Goal: Task Accomplishment & Management: Manage account settings

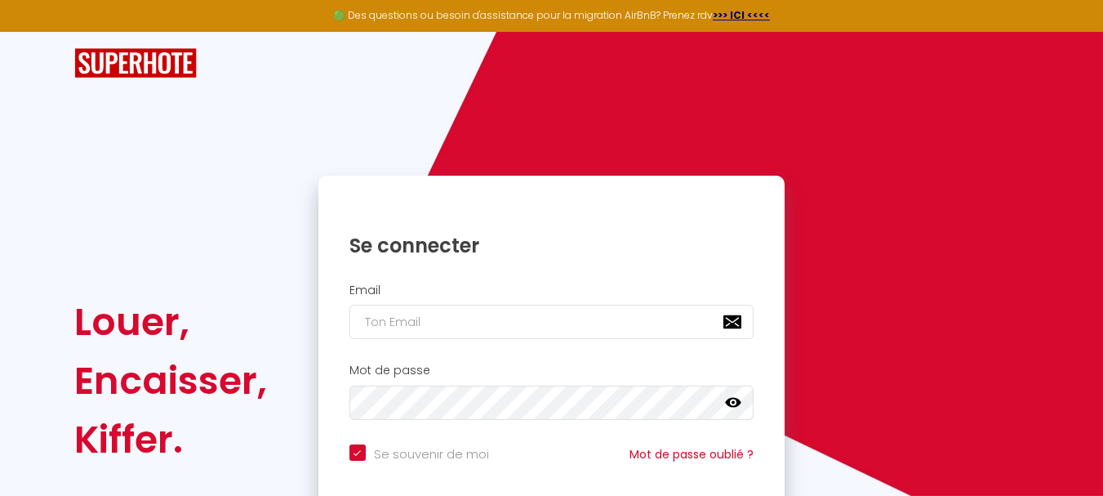
scroll to position [82, 0]
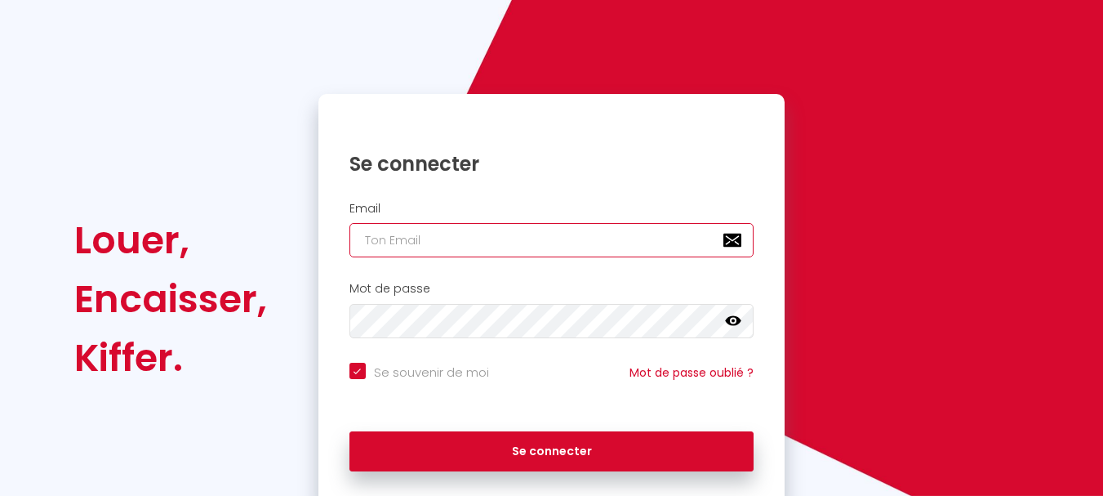
click at [436, 236] on input "email" at bounding box center [552, 240] width 405 height 34
type input "[PERSON_NAME][EMAIL_ADDRESS][PERSON_NAME][DOMAIN_NAME]"
checkbox input "true"
drag, startPoint x: 542, startPoint y: 238, endPoint x: 332, endPoint y: 244, distance: 210.8
click at [332, 244] on div "Email [PERSON_NAME][EMAIL_ADDRESS][PERSON_NAME][DOMAIN_NAME]" at bounding box center [552, 230] width 446 height 56
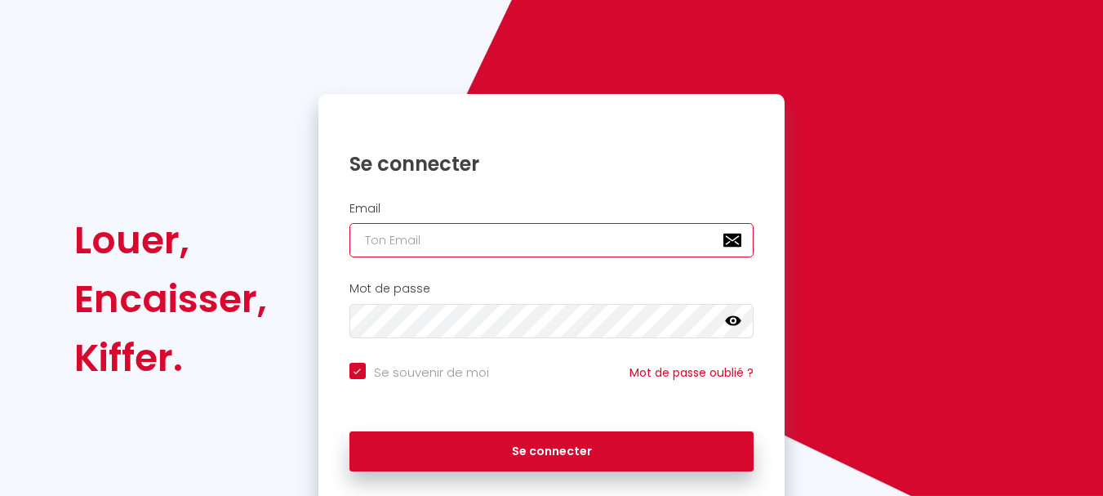
checkbox input "true"
type input "e"
checkbox input "true"
type input "el"
checkbox input "true"
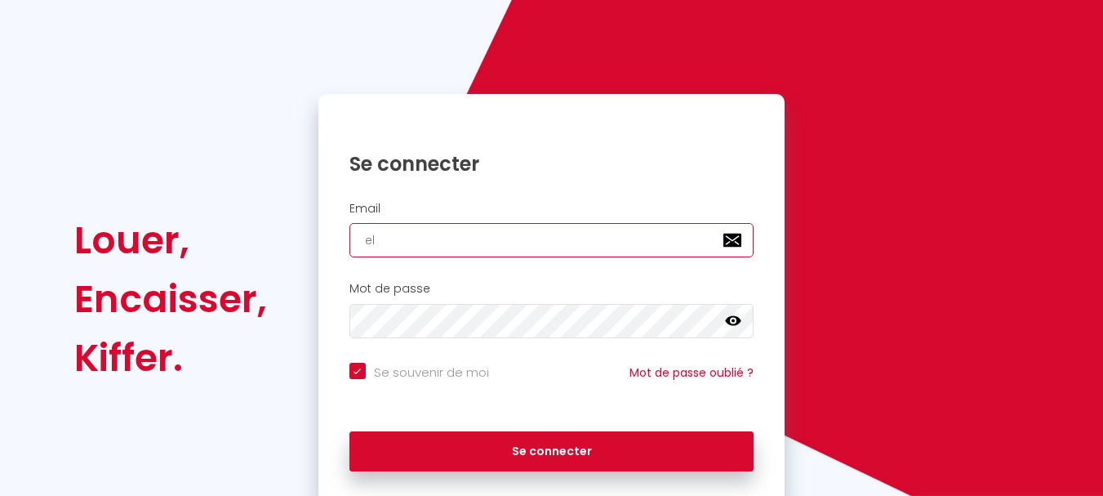
type input "els"
checkbox input "true"
type input "[PERSON_NAME]"
checkbox input "true"
type input "[PERSON_NAME]."
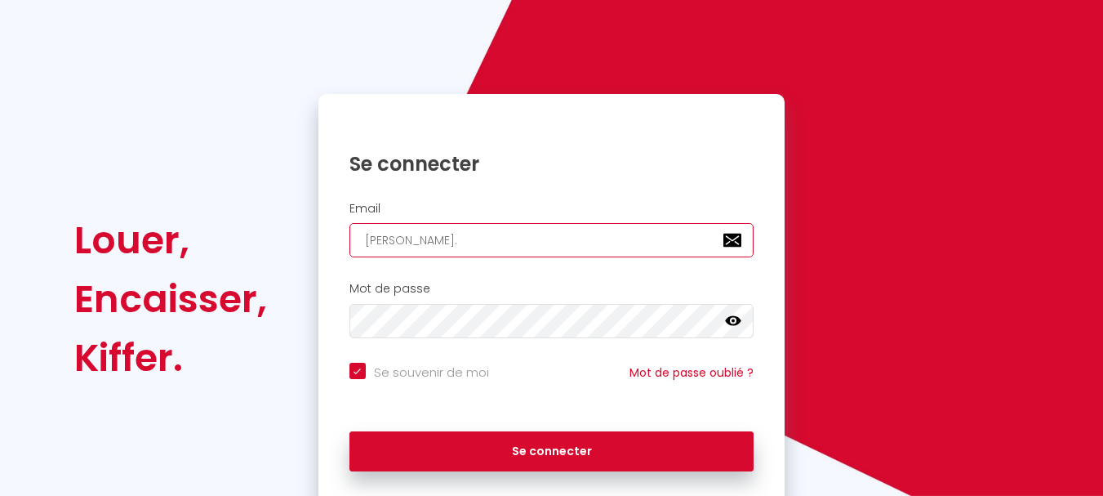
checkbox input "true"
type input "[PERSON_NAME].p"
checkbox input "true"
type input "[PERSON_NAME].pu"
checkbox input "true"
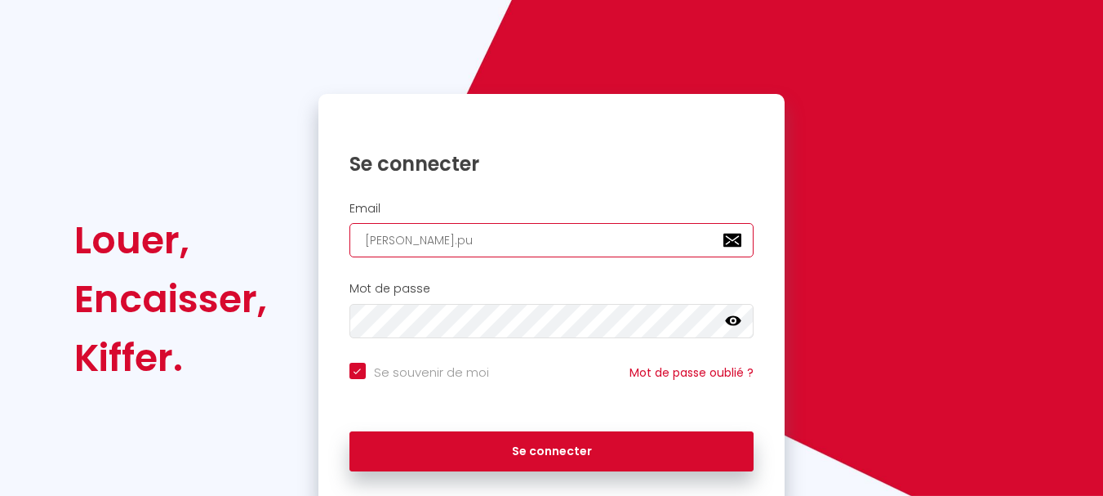
type input "[PERSON_NAME].pue"
checkbox input "true"
type input "[PERSON_NAME].puec"
checkbox input "true"
type input "[PERSON_NAME].puech"
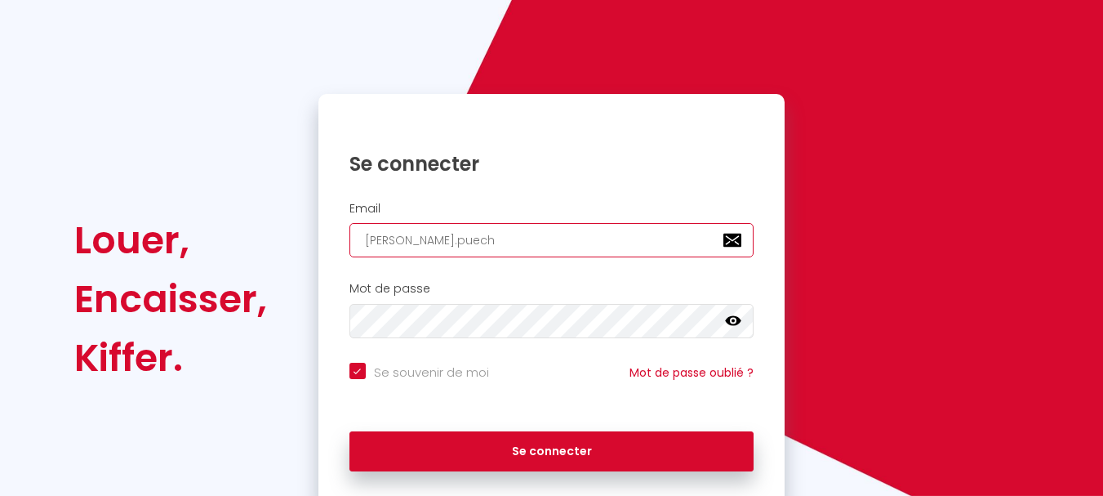
checkbox input "true"
click at [364, 234] on input "[PERSON_NAME].puech" at bounding box center [552, 240] width 405 height 34
click at [457, 243] on input "[PERSON_NAME].puech" at bounding box center [552, 240] width 405 height 34
type input "[PERSON_NAME].puech@"
checkbox input "true"
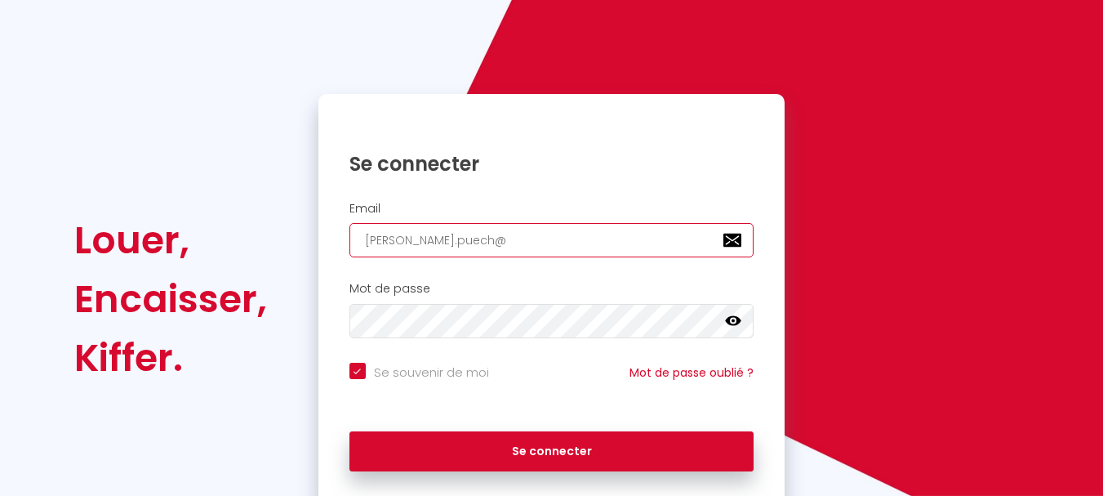
type input "[PERSON_NAME]"
checkbox input "true"
type input "[PERSON_NAME]"
checkbox input "true"
type input "[PERSON_NAME]"
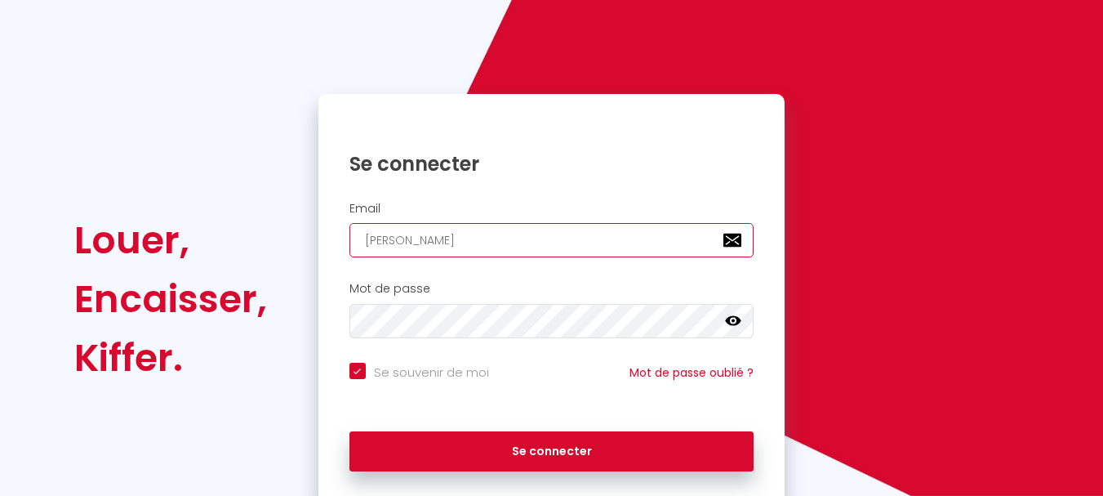
checkbox input "true"
type input "[PERSON_NAME]"
checkbox input "true"
type input "[PERSON_NAME]"
checkbox input "true"
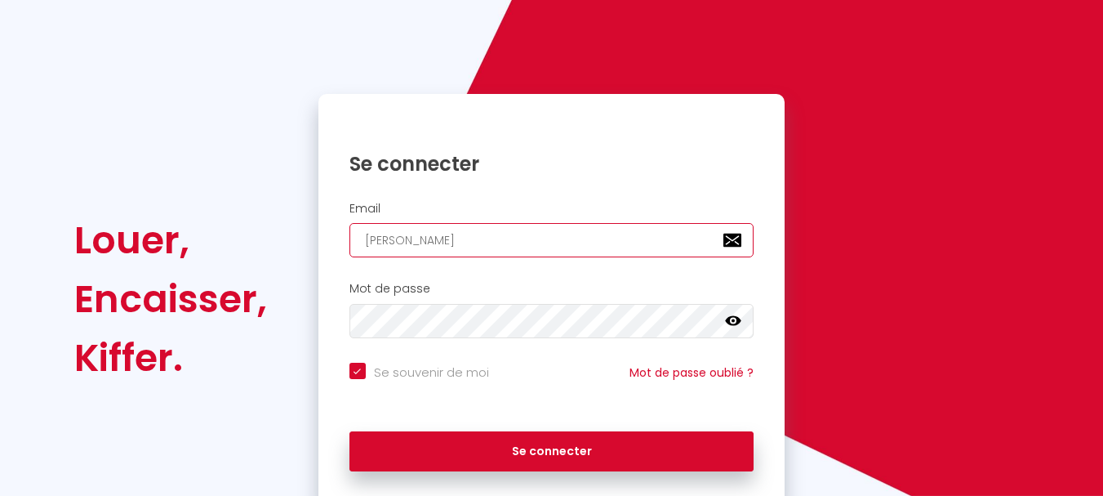
type input "[PERSON_NAME]."
checkbox input "true"
type input "[PERSON_NAME]"
checkbox input "true"
type input "[PERSON_NAME][EMAIL_ADDRESS][DOMAIN_NAME]"
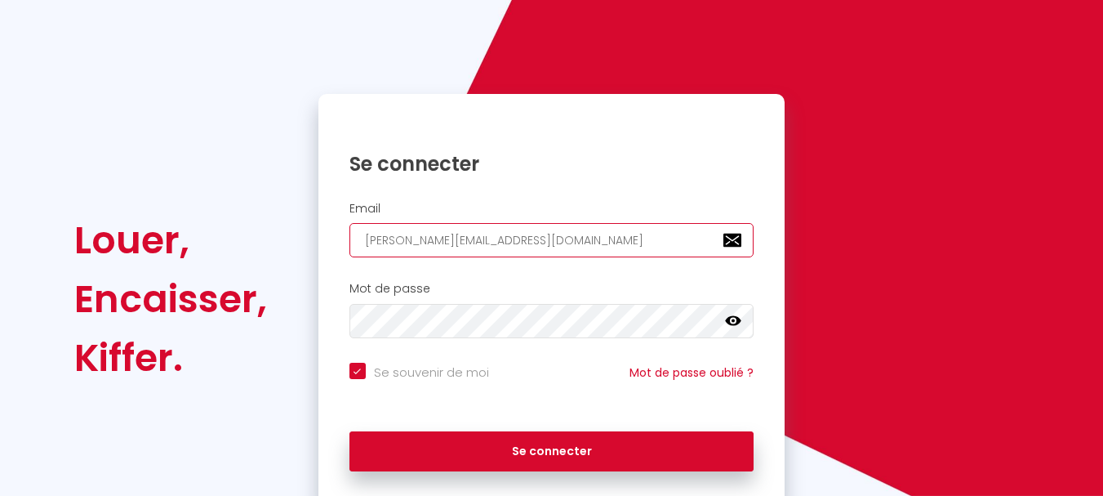
checkbox input "true"
type input "[PERSON_NAME][EMAIL_ADDRESS][DOMAIN_NAME]"
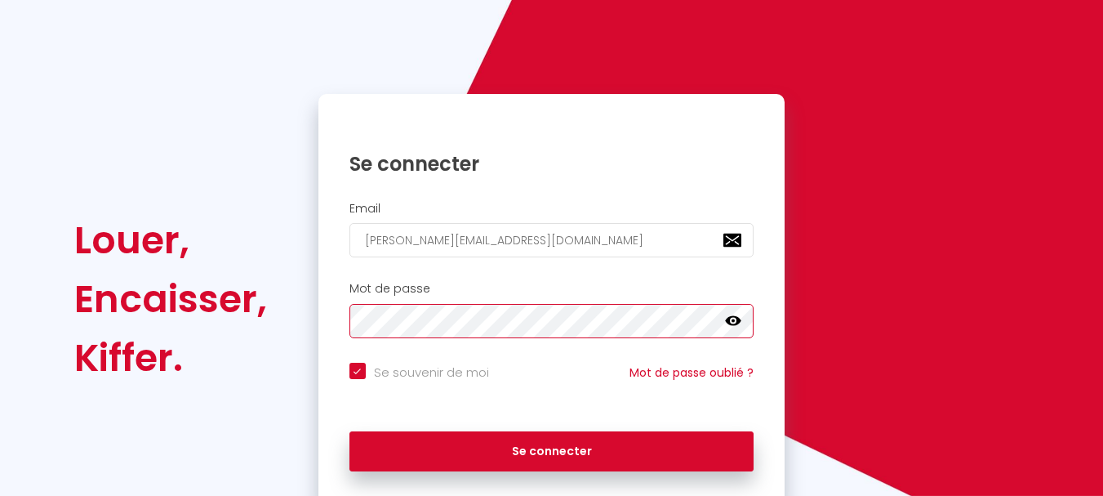
click at [350, 431] on button "Se connecter" at bounding box center [552, 451] width 405 height 41
checkbox input "true"
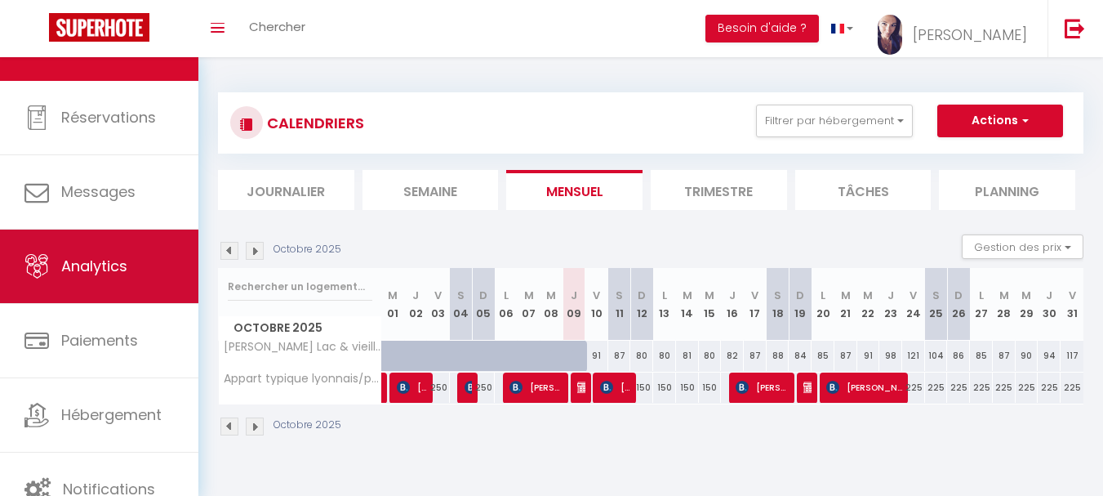
scroll to position [78, 0]
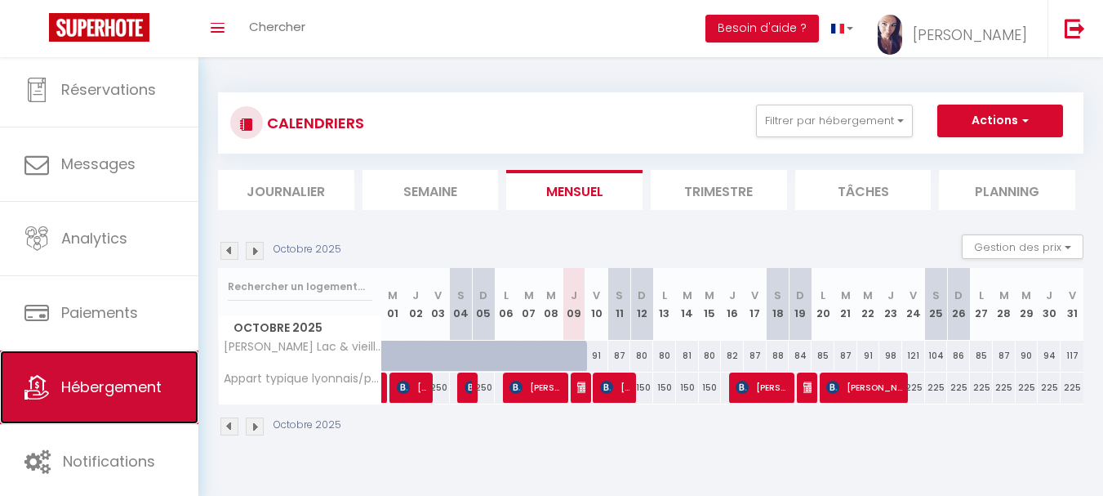
click at [130, 386] on span "Hébergement" at bounding box center [111, 387] width 100 height 20
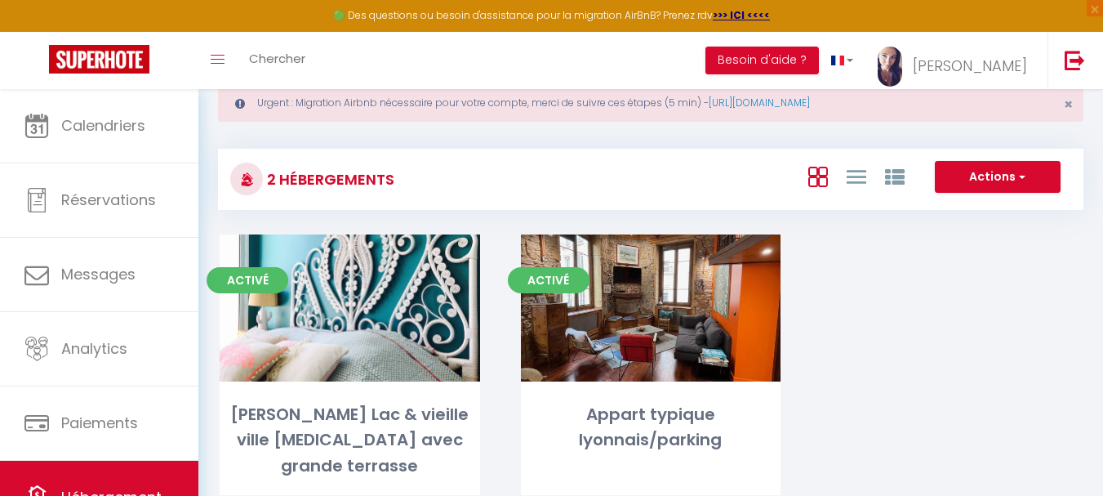
scroll to position [89, 0]
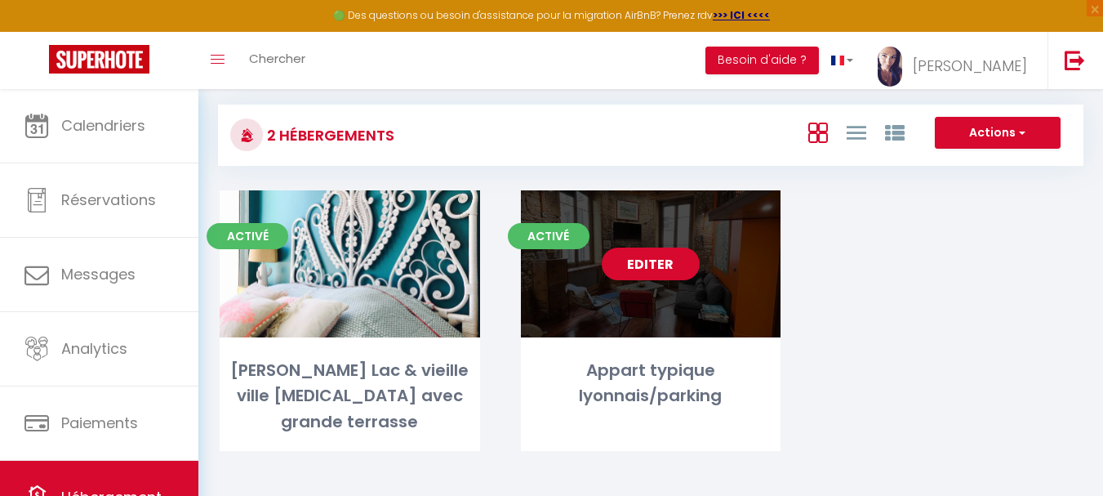
click at [656, 267] on link "Editer" at bounding box center [651, 263] width 98 height 33
click at [666, 262] on link "Editer" at bounding box center [651, 263] width 98 height 33
select select "3"
select select "2"
select select "1"
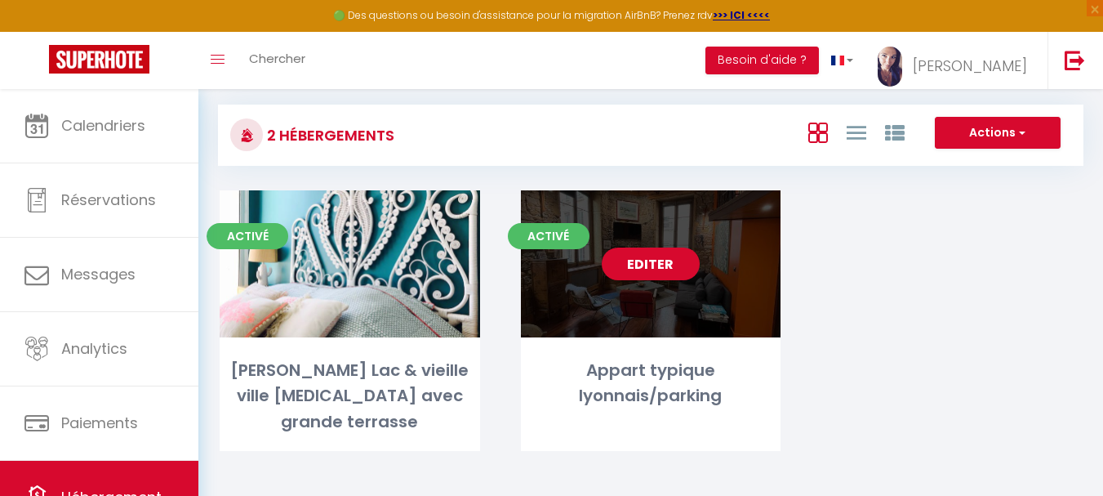
select select "1"
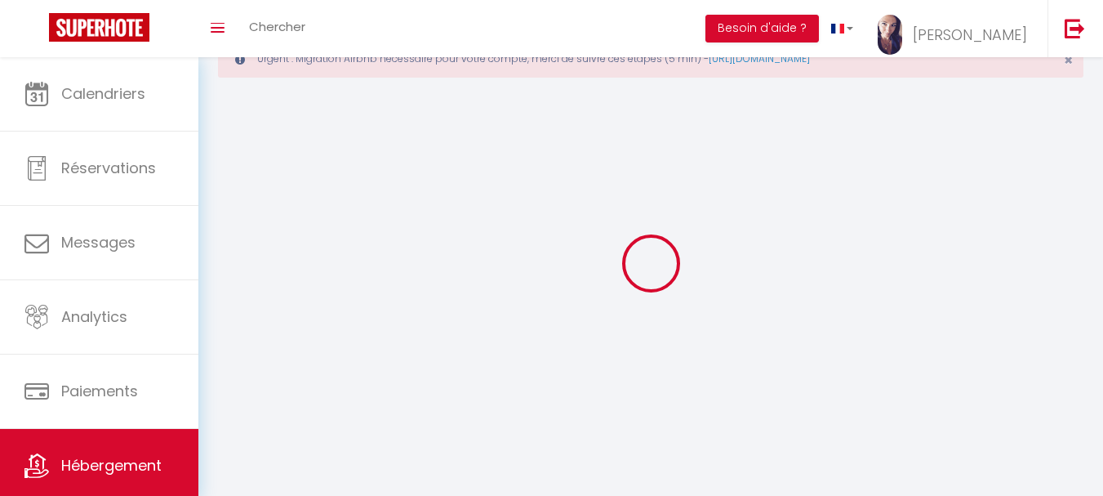
select select
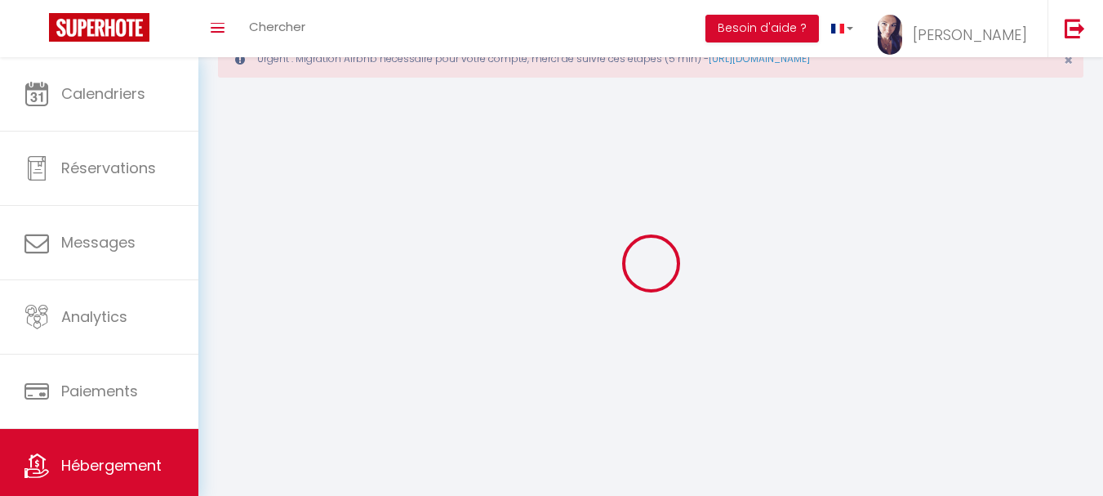
checkbox input "false"
select select
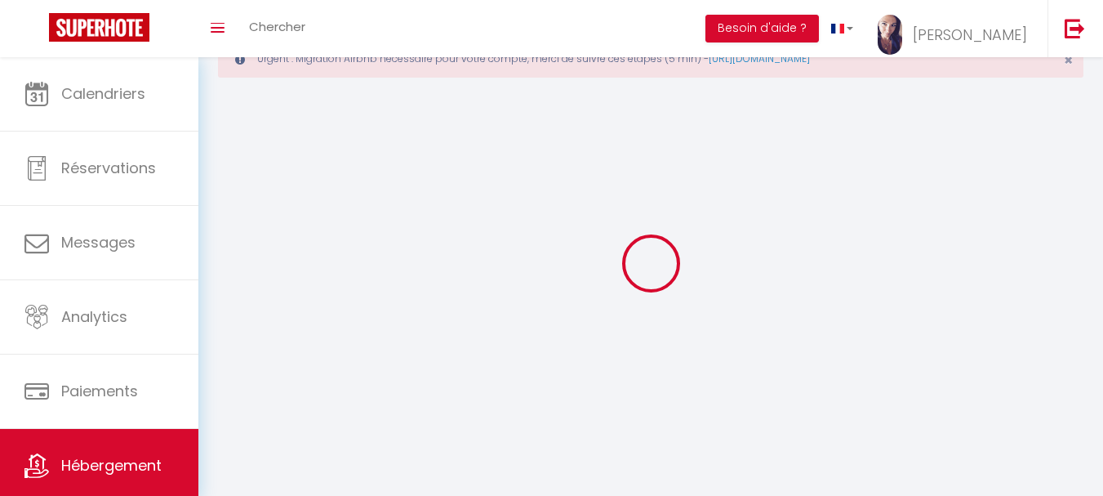
select select
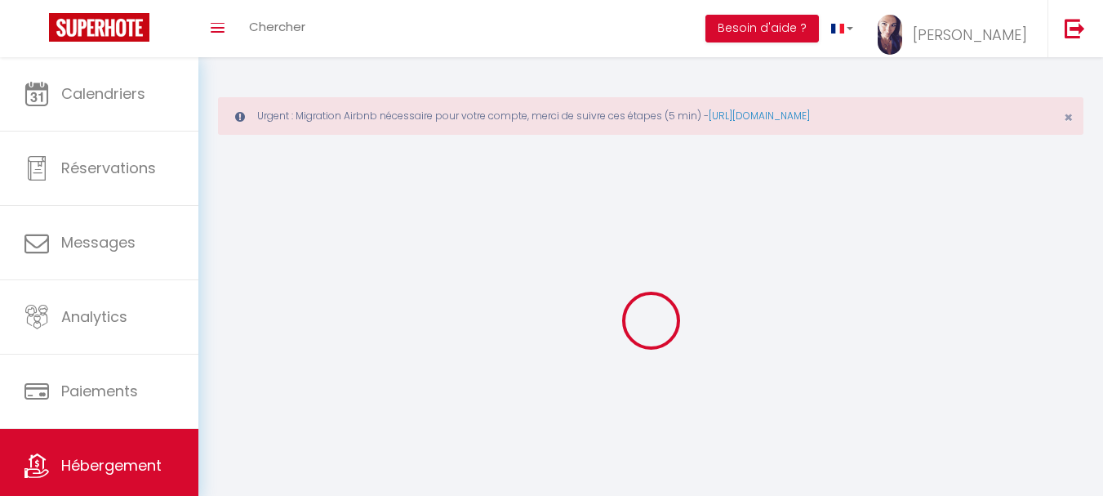
select select "1"
select select
select select "28"
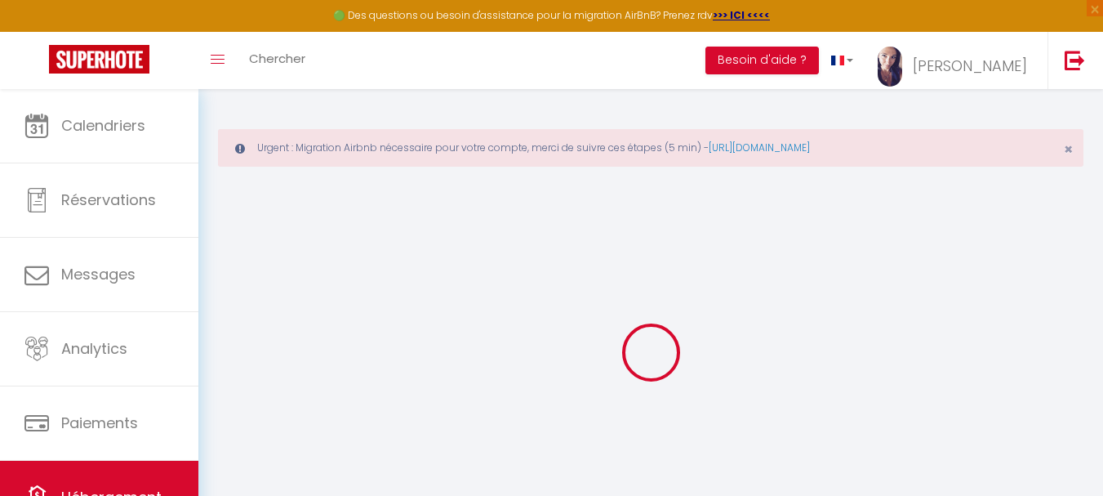
select select
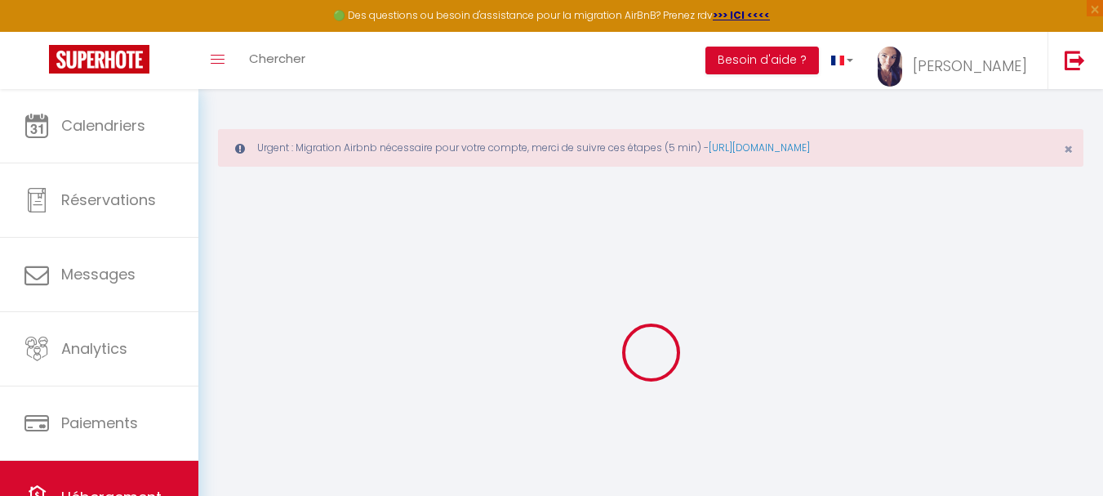
select select
checkbox input "false"
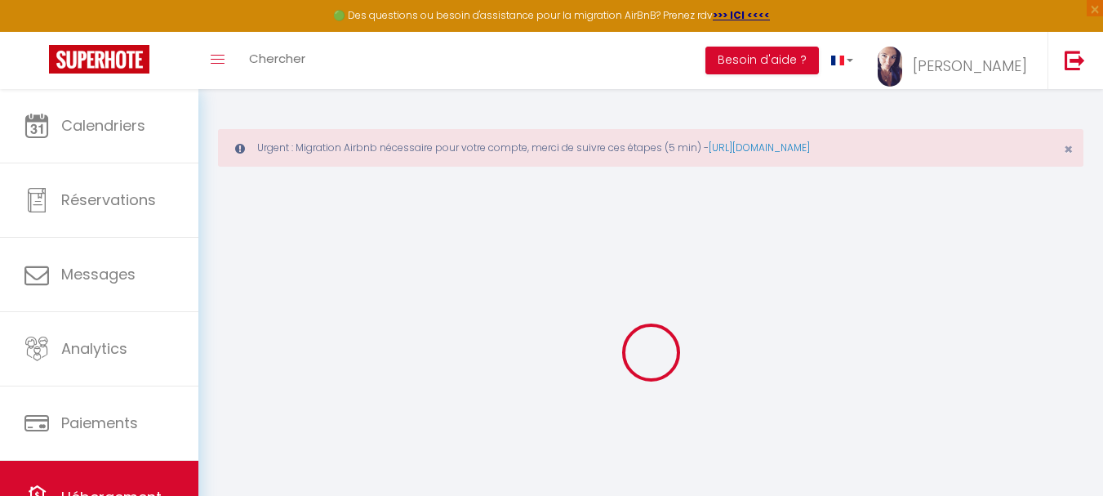
select select
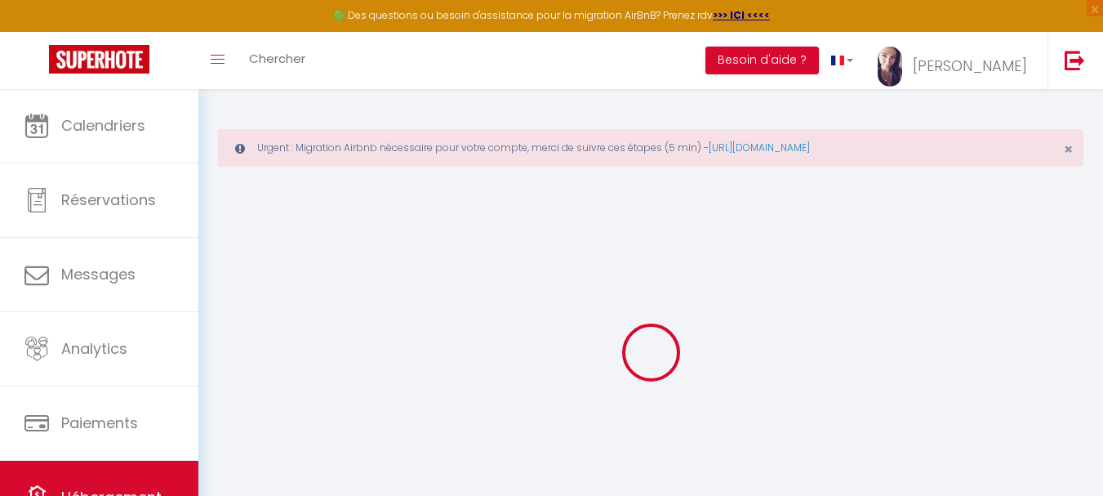
select select
checkbox input "false"
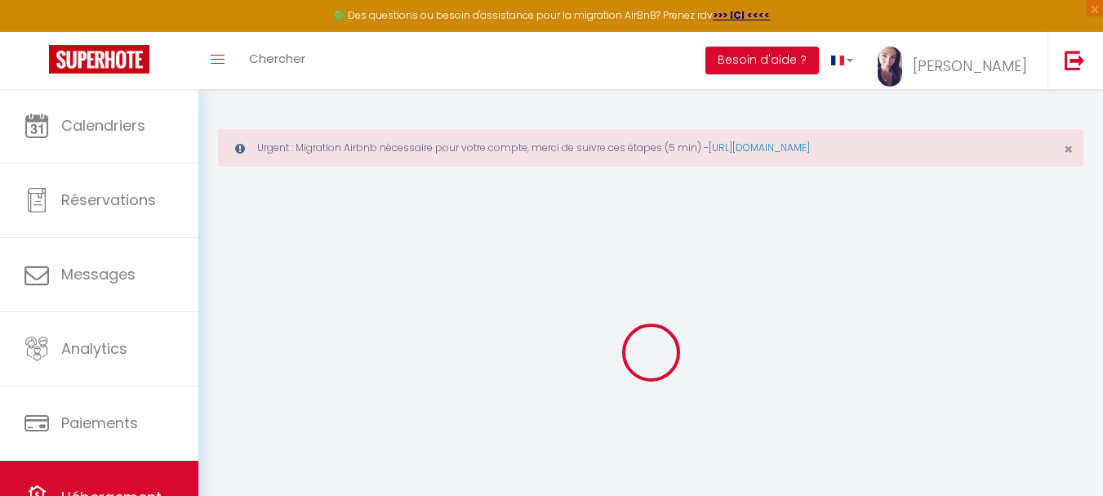
checkbox input "false"
select select
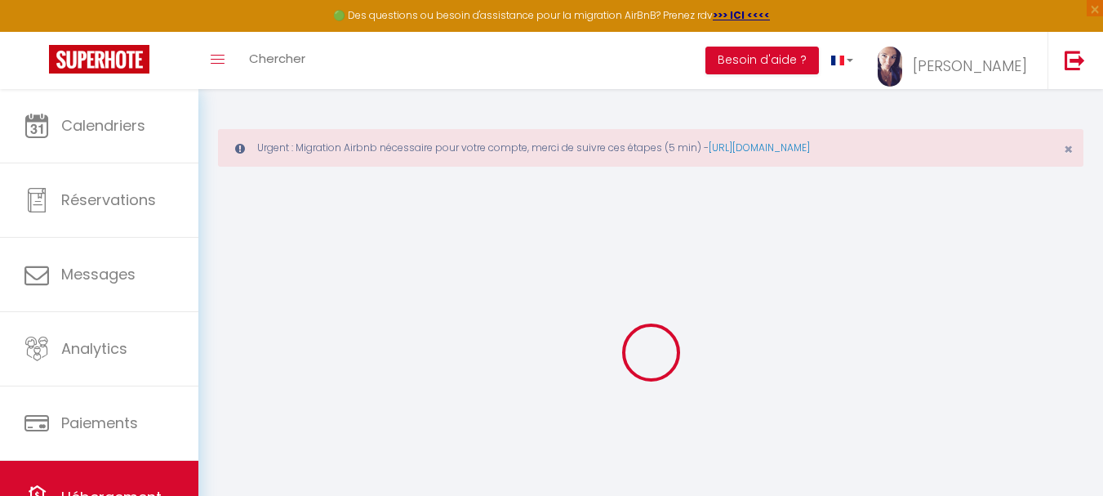
select select
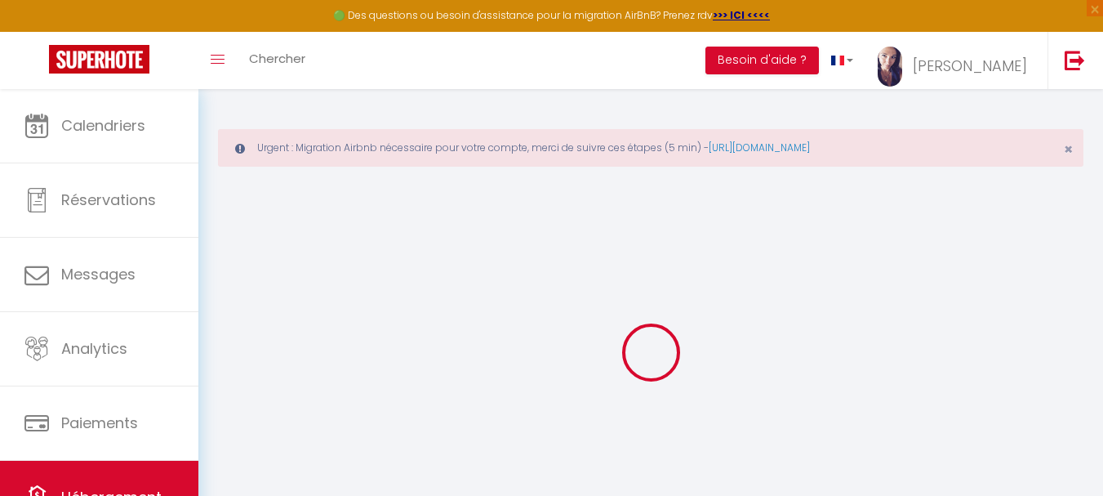
checkbox input "false"
select select
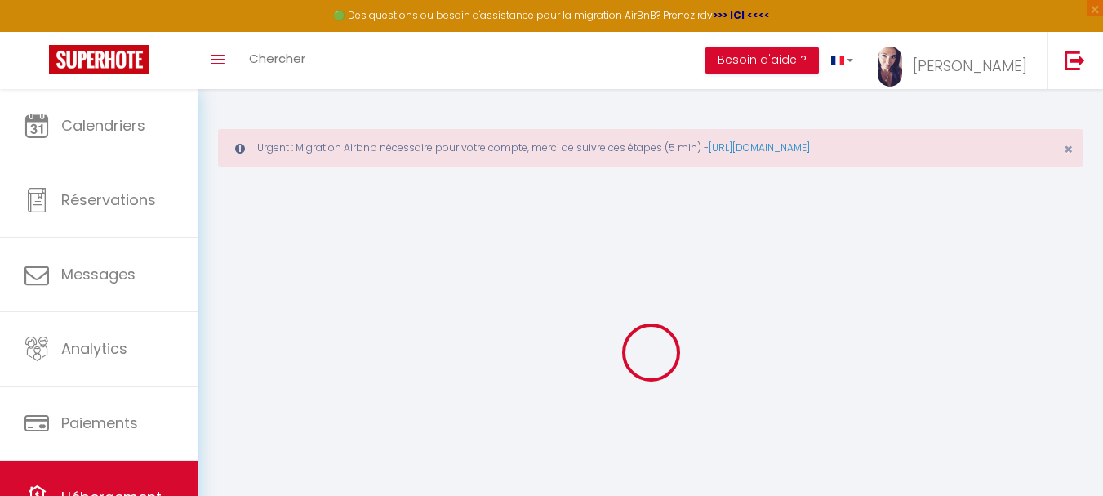
select select
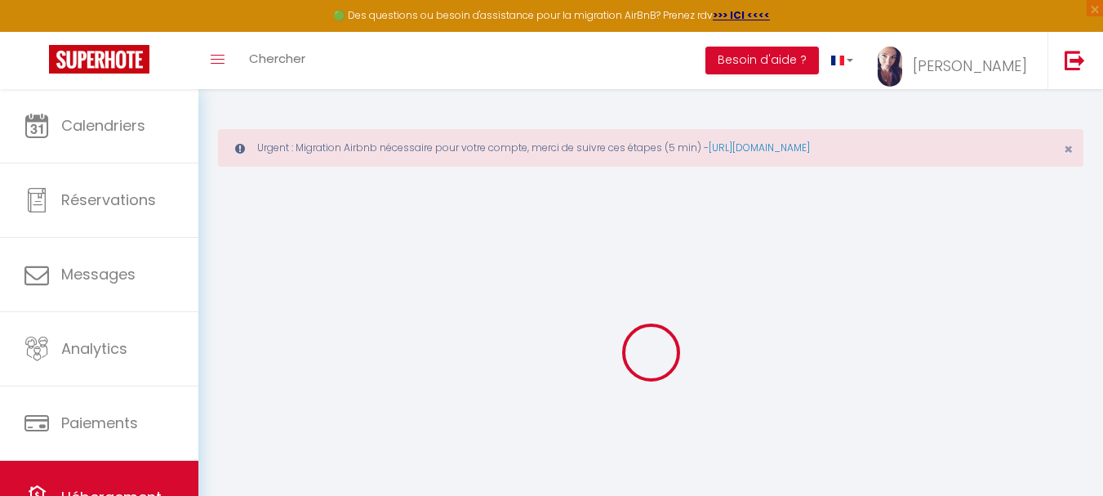
select select
checkbox input "false"
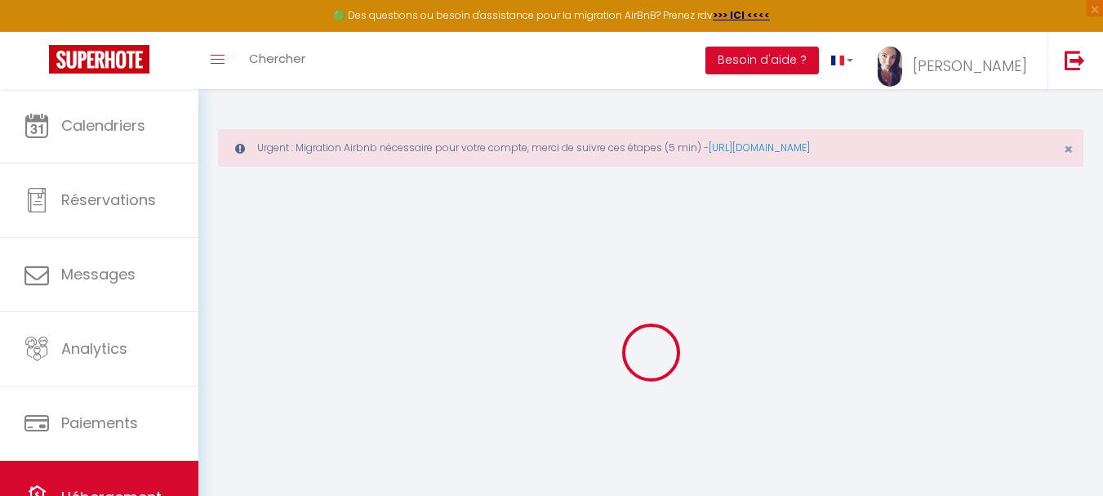
checkbox input "false"
select select
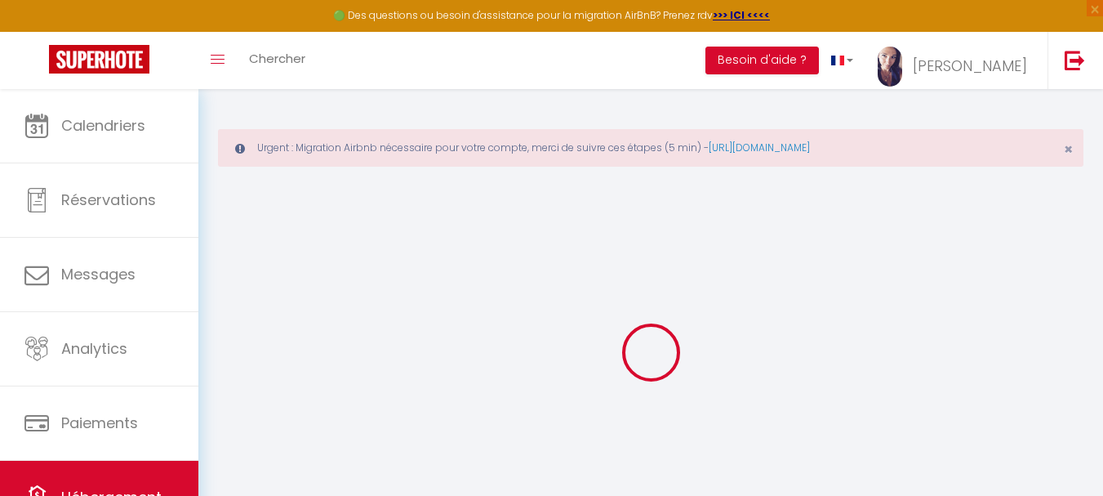
select select
checkbox input "false"
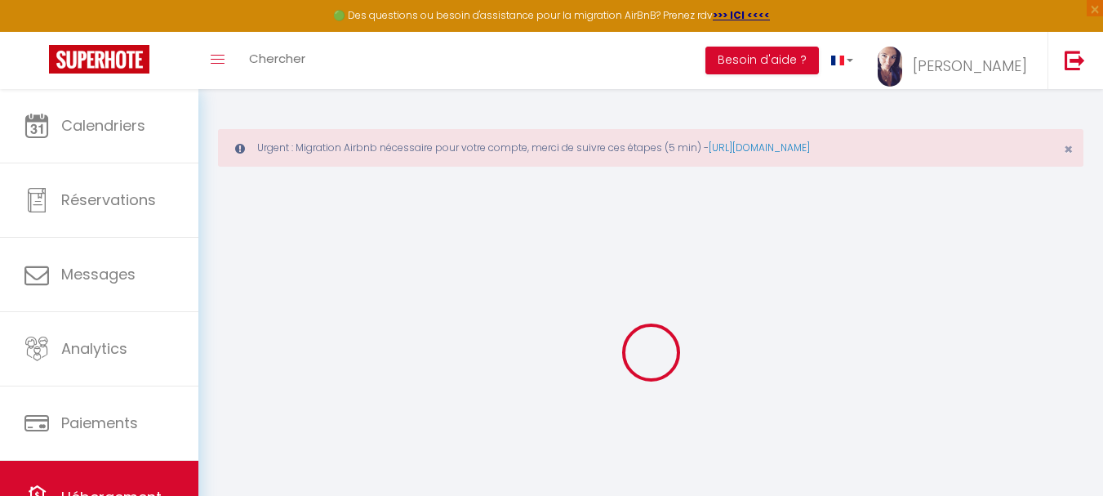
checkbox input "false"
select select
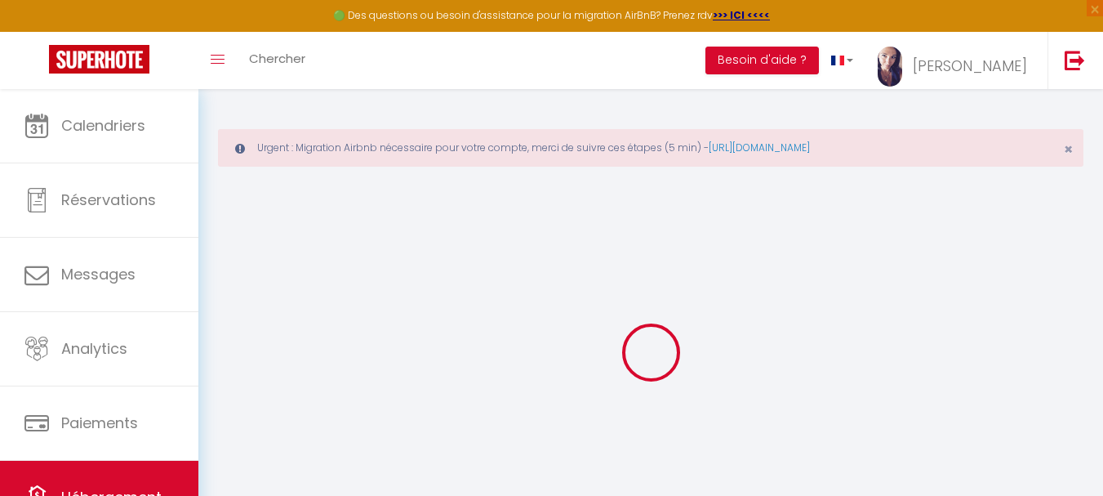
type input "Appart typique lyonnais/parking"
type input "[PERSON_NAME]"
type input "PUECH"
type input "[STREET_ADDRESS]"
type input "74320"
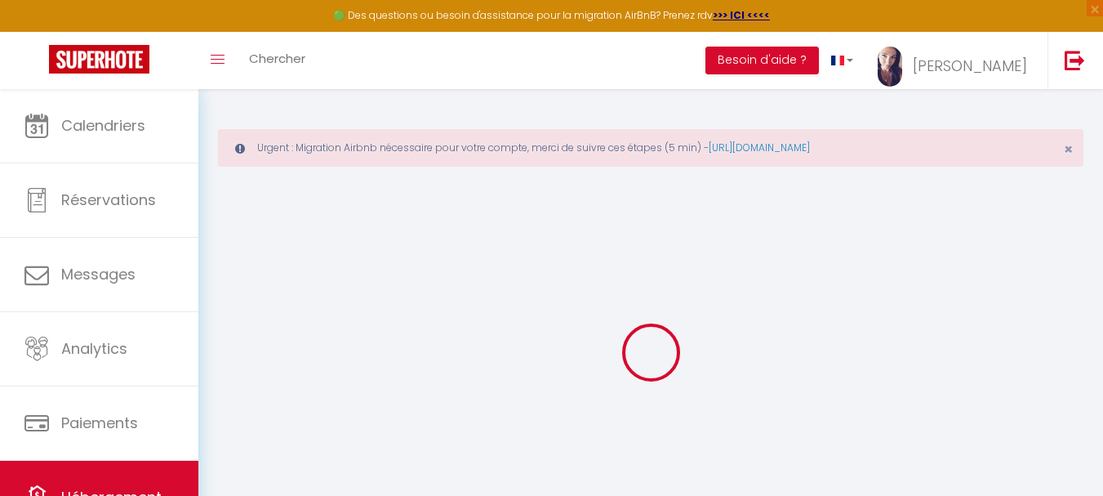
type input "Sevrier"
select select "5"
select select "2"
type input "140"
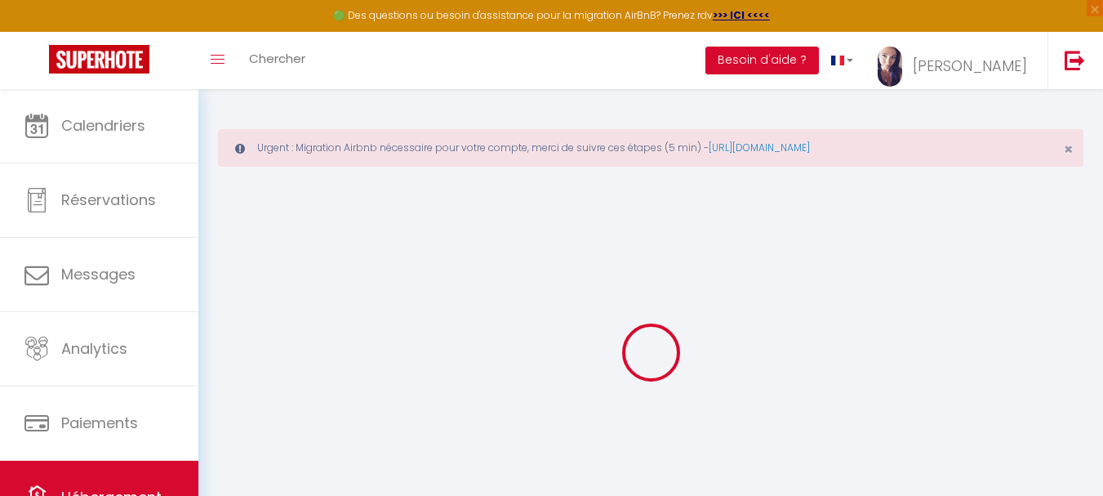
type input "105"
type input "500"
select select
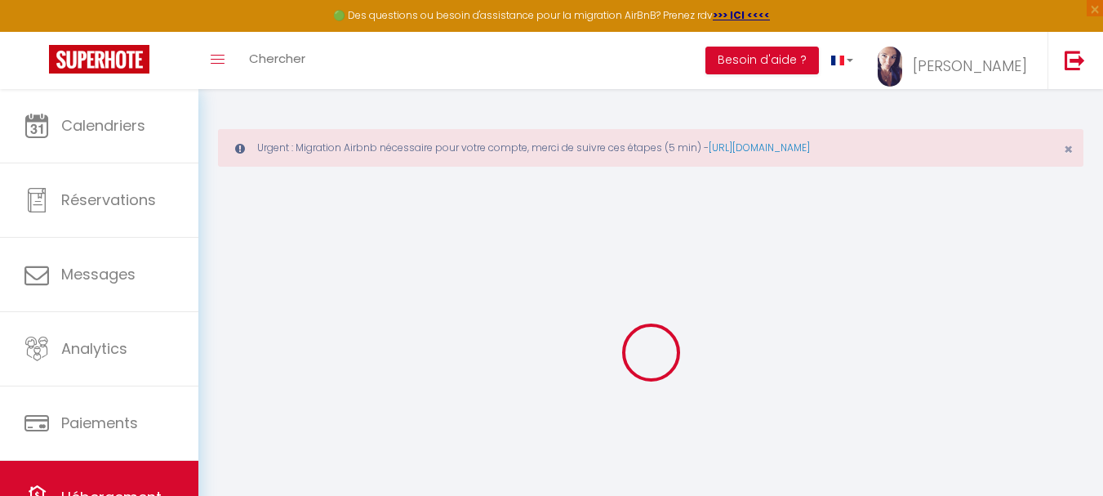
select select
type input "[STREET_ADDRESS]"
type input "60001"
type input "[GEOGRAPHIC_DATA]"
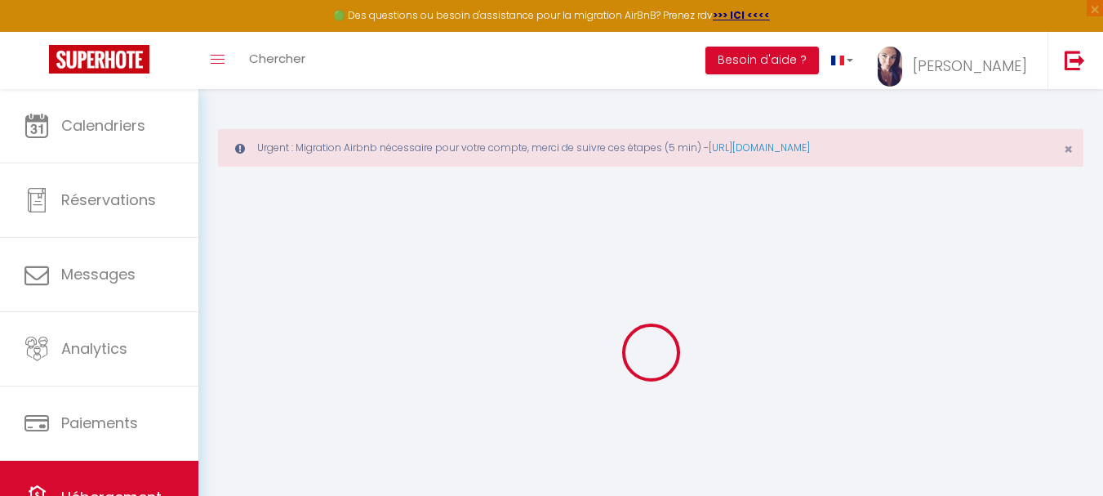
type input "[PERSON_NAME][EMAIL_ADDRESS][DOMAIN_NAME]"
select select "1935"
checkbox input "false"
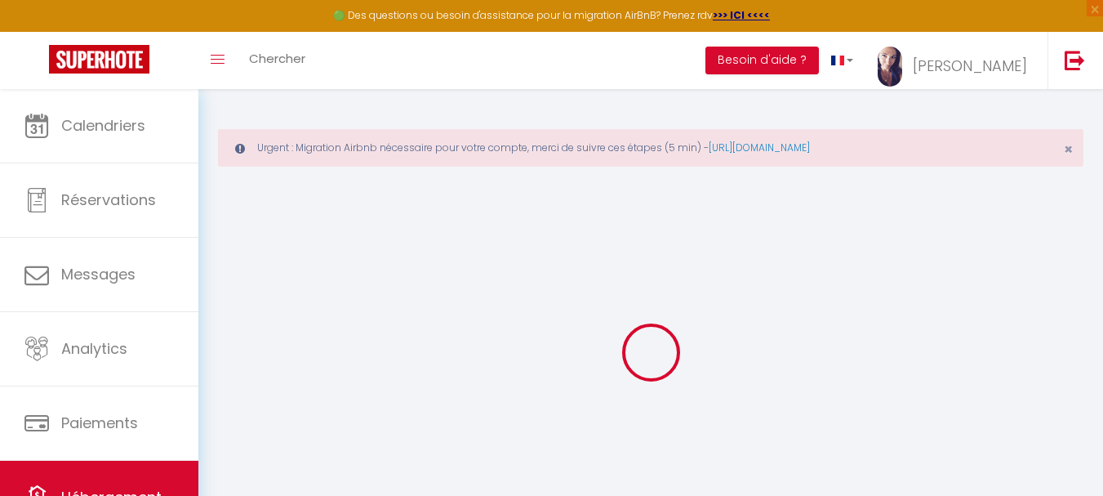
checkbox input "false"
type input "0"
select select
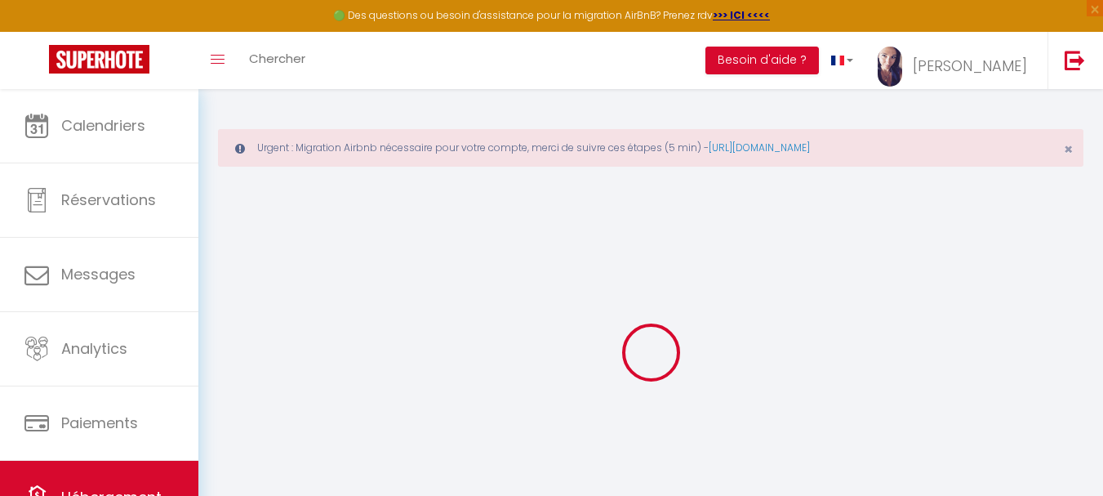
select select
checkbox input "false"
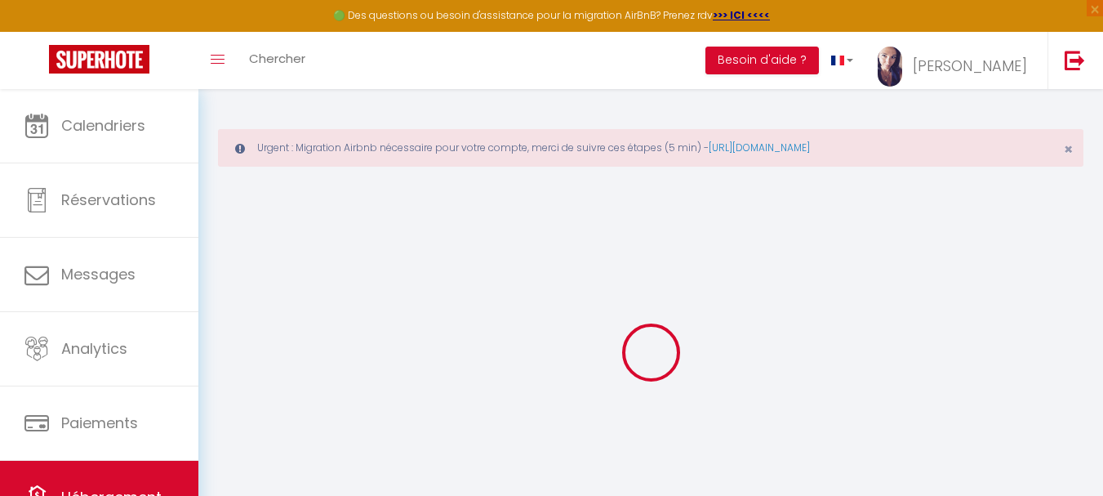
checkbox input "false"
select select
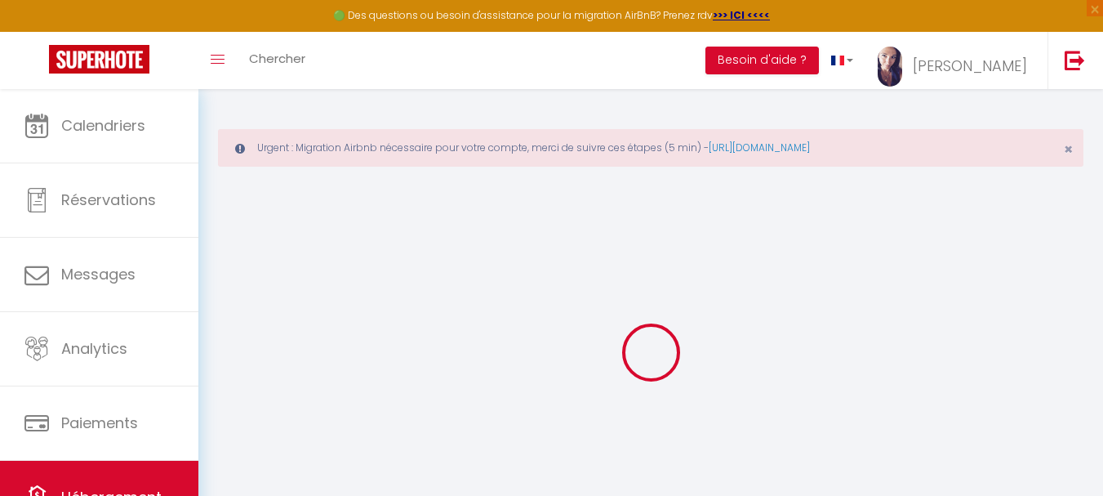
select select
checkbox input "false"
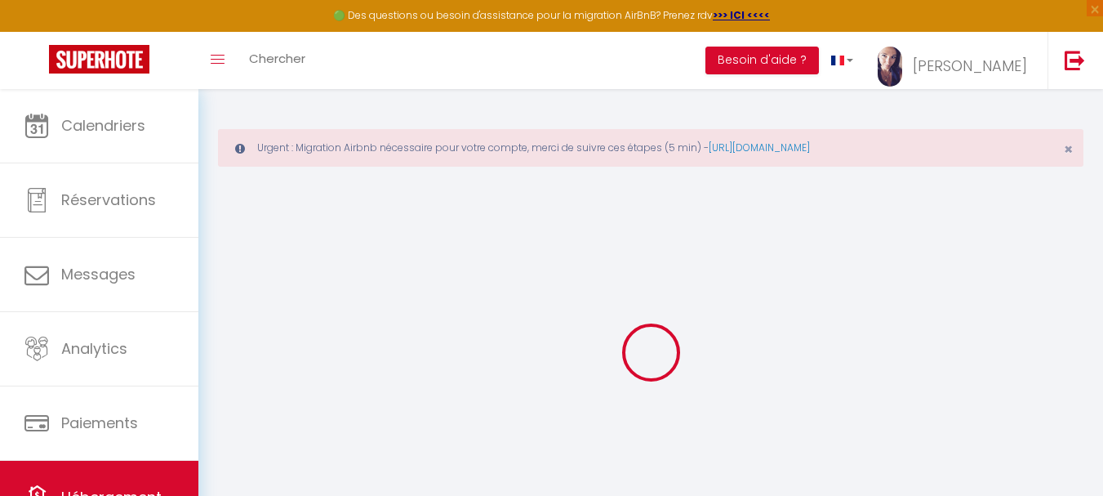
checkbox input "false"
select select
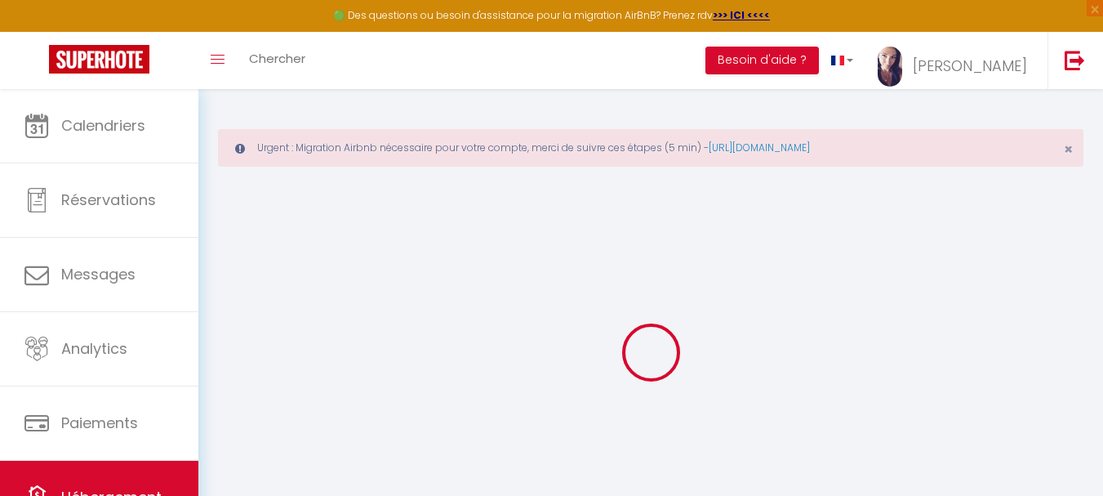
select select
checkbox input "false"
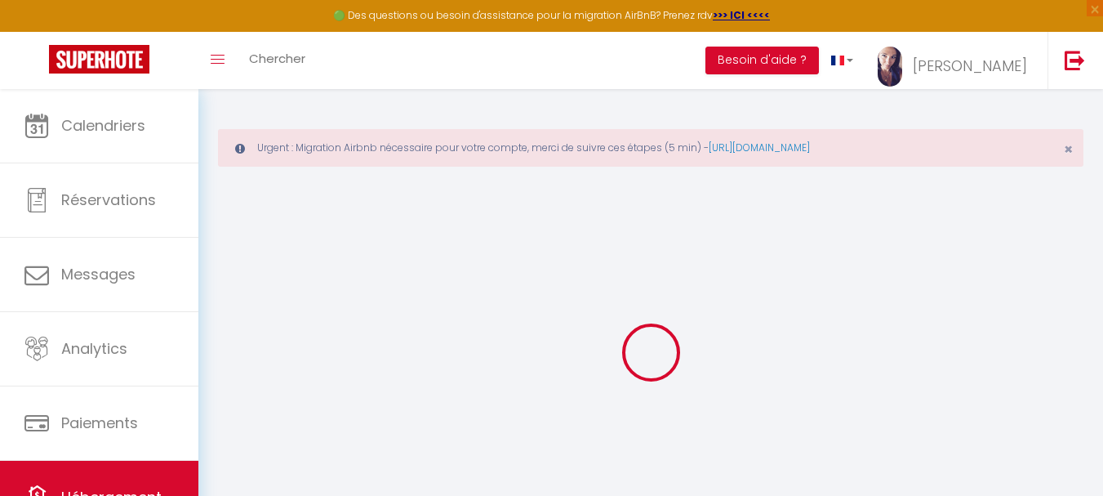
checkbox input "false"
select select "16:00"
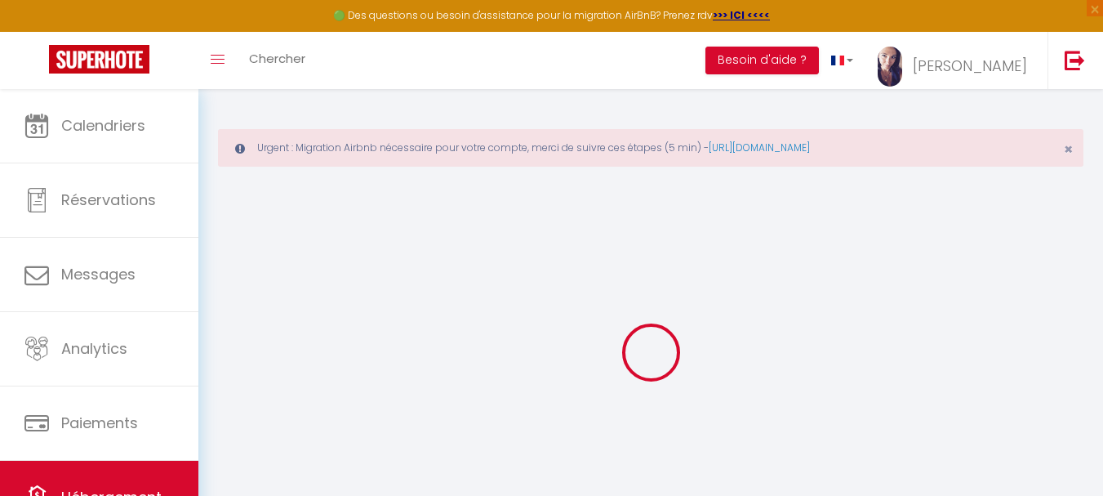
select select "23:45"
select select "11:00"
select select "15"
checkbox input "false"
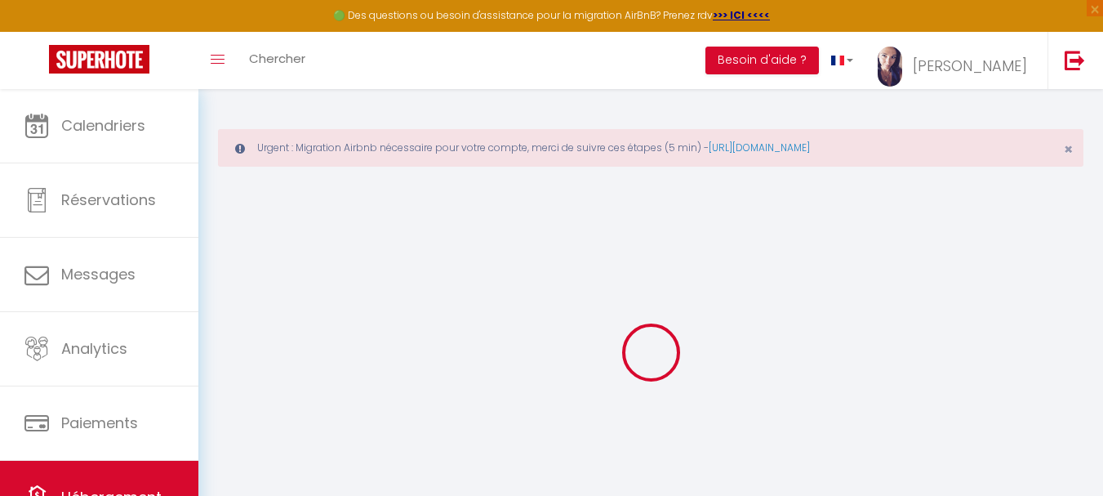
checkbox input "false"
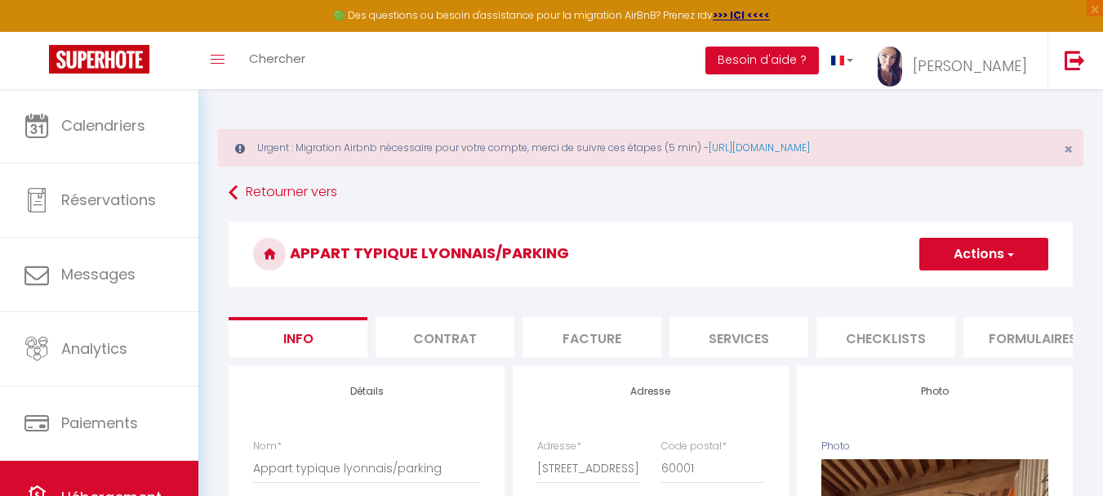
checkbox input "false"
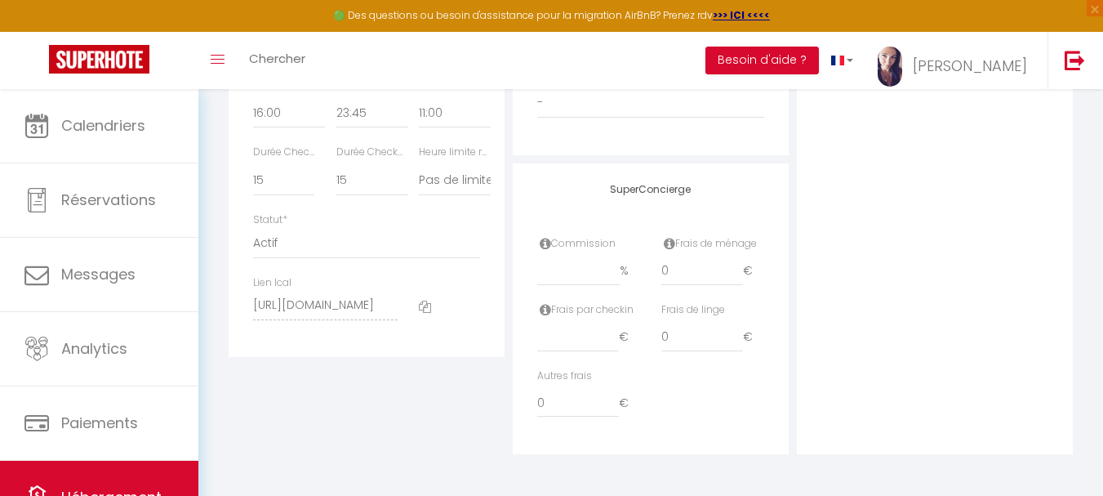
scroll to position [1025, 0]
click at [426, 306] on icon at bounding box center [425, 307] width 12 height 12
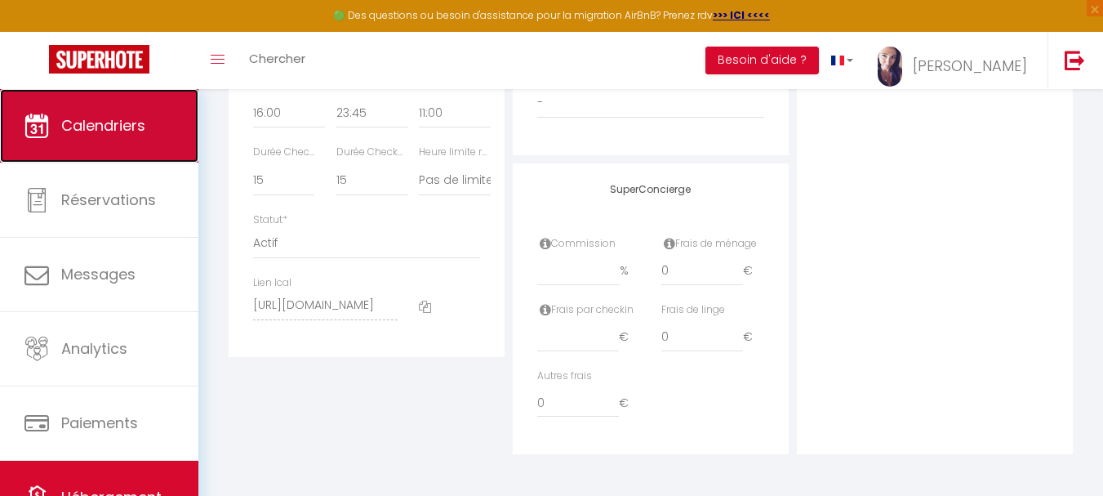
click at [91, 123] on span "Calendriers" at bounding box center [103, 125] width 84 height 20
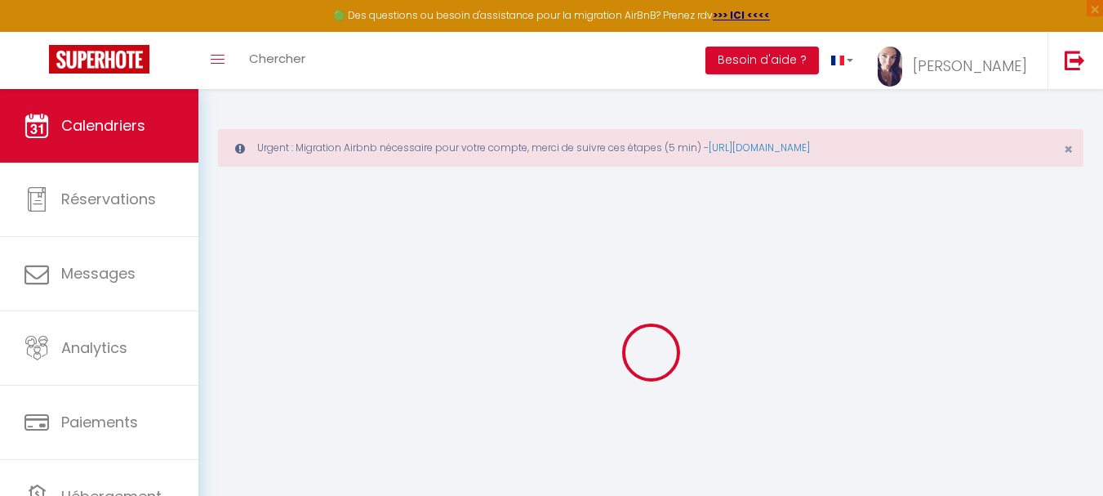
select select
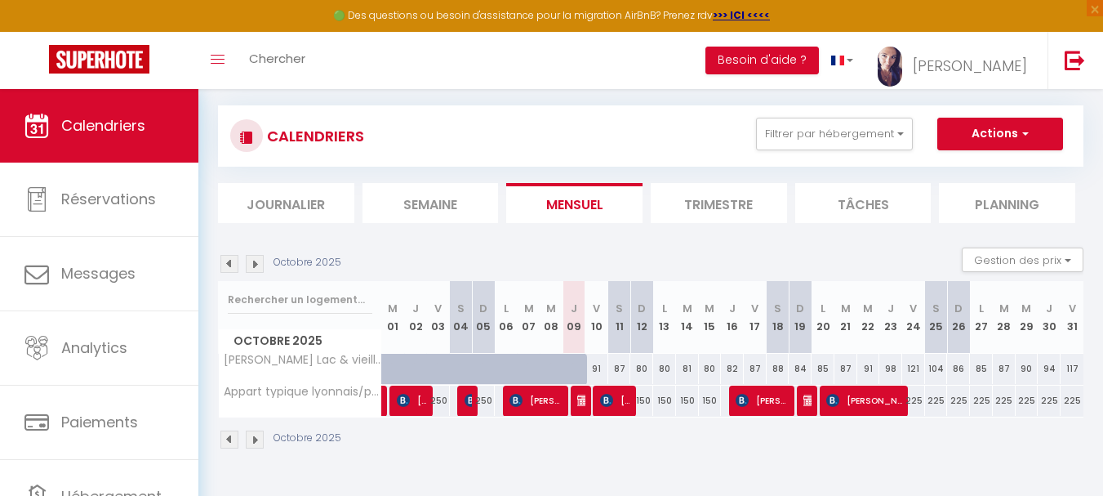
scroll to position [89, 0]
click at [582, 404] on img at bounding box center [583, 399] width 13 height 13
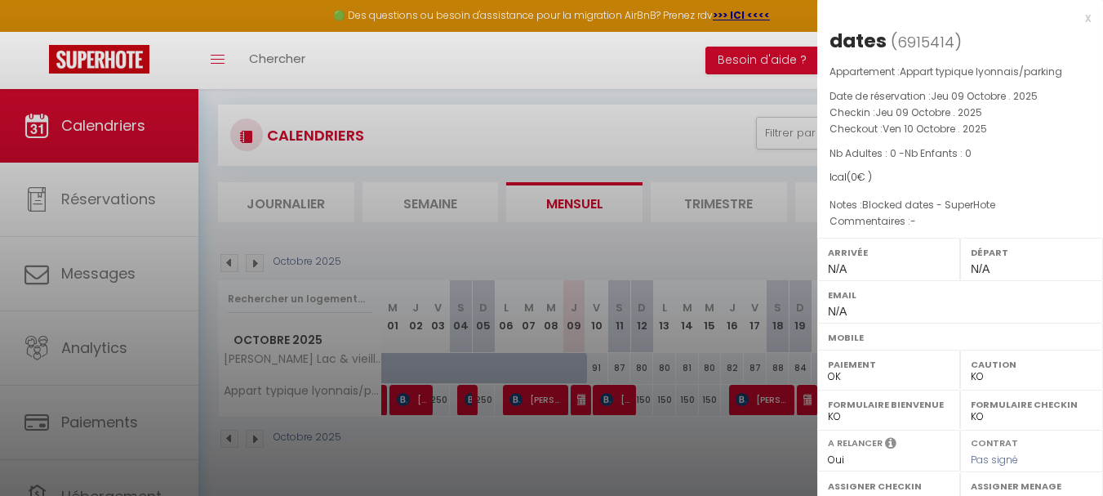
click at [694, 467] on div at bounding box center [551, 248] width 1103 height 496
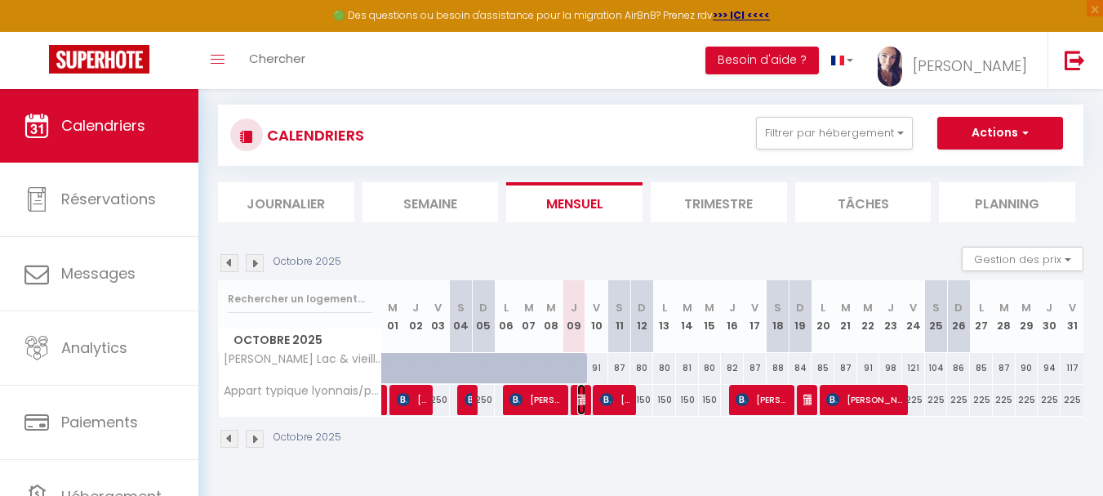
click at [579, 399] on img at bounding box center [583, 399] width 13 height 13
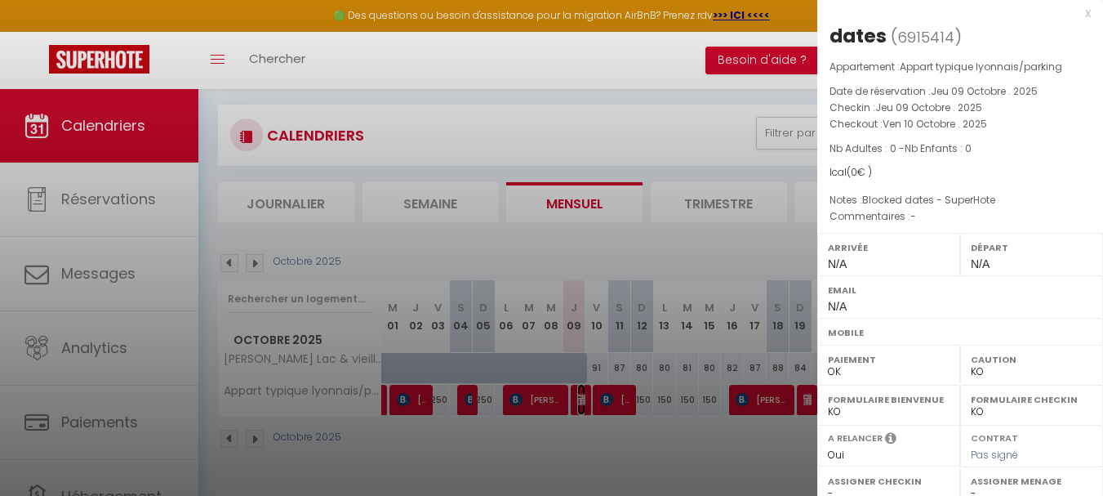
scroll to position [0, 0]
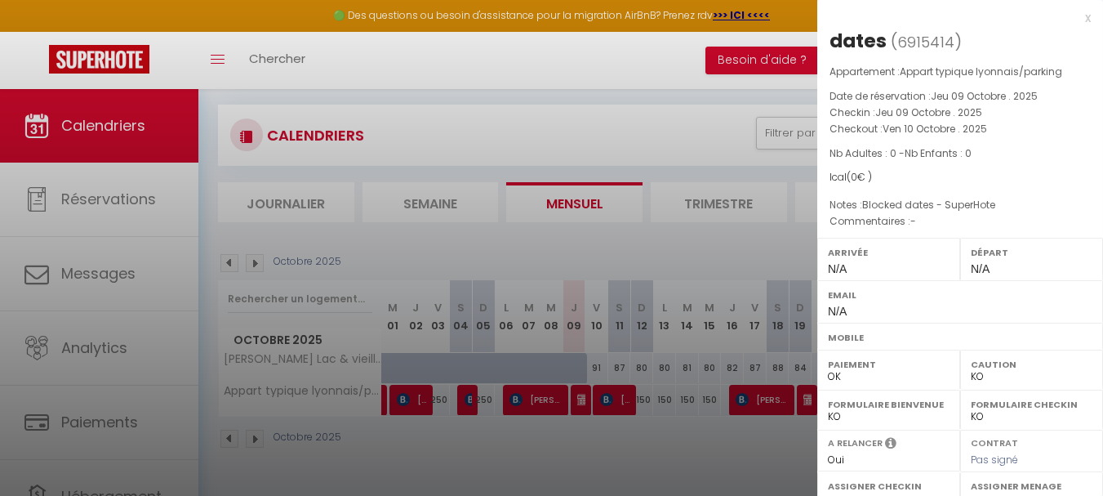
click at [1076, 16] on div "x" at bounding box center [955, 18] width 274 height 20
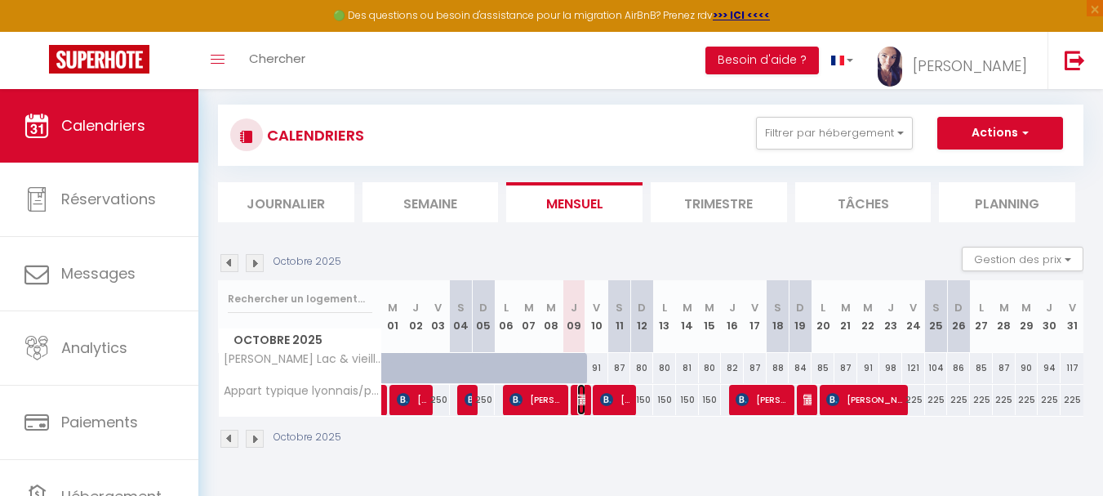
click at [582, 403] on img at bounding box center [583, 399] width 13 height 13
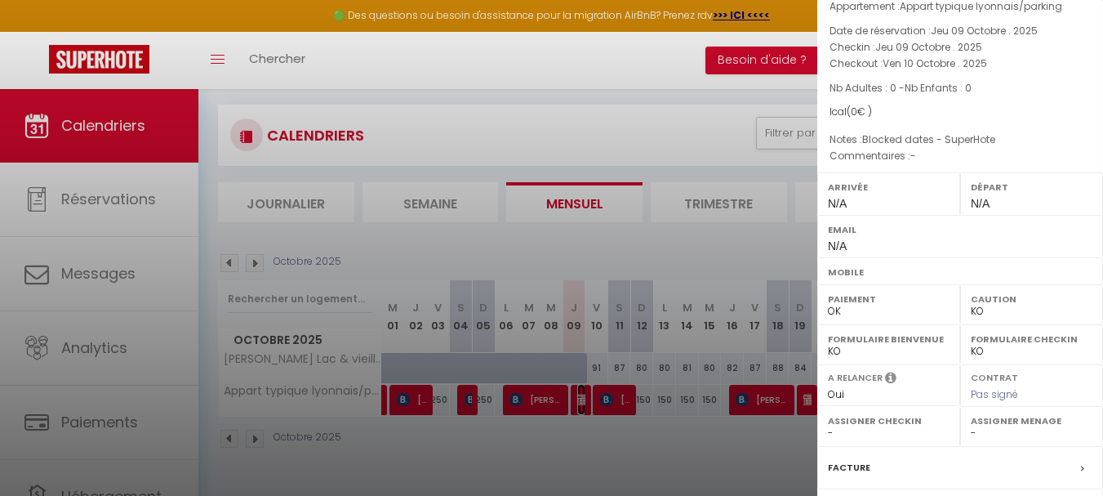
scroll to position [245, 0]
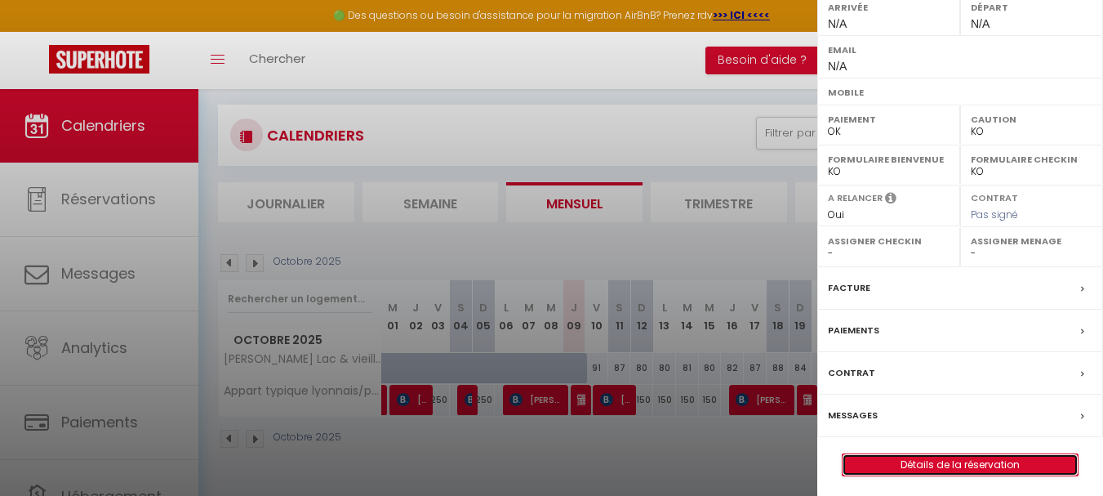
click at [983, 470] on link "Détails de la réservation" at bounding box center [960, 464] width 235 height 21
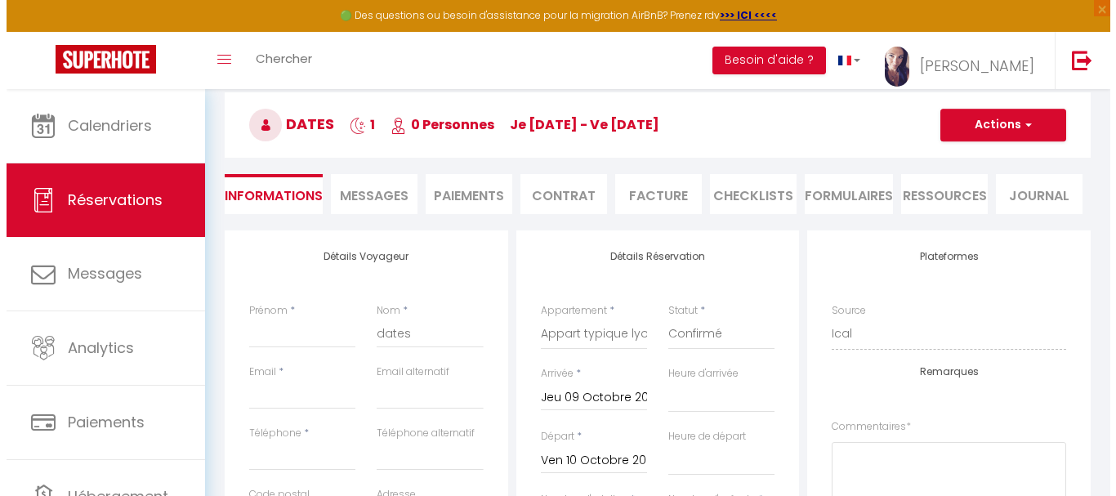
scroll to position [82, 0]
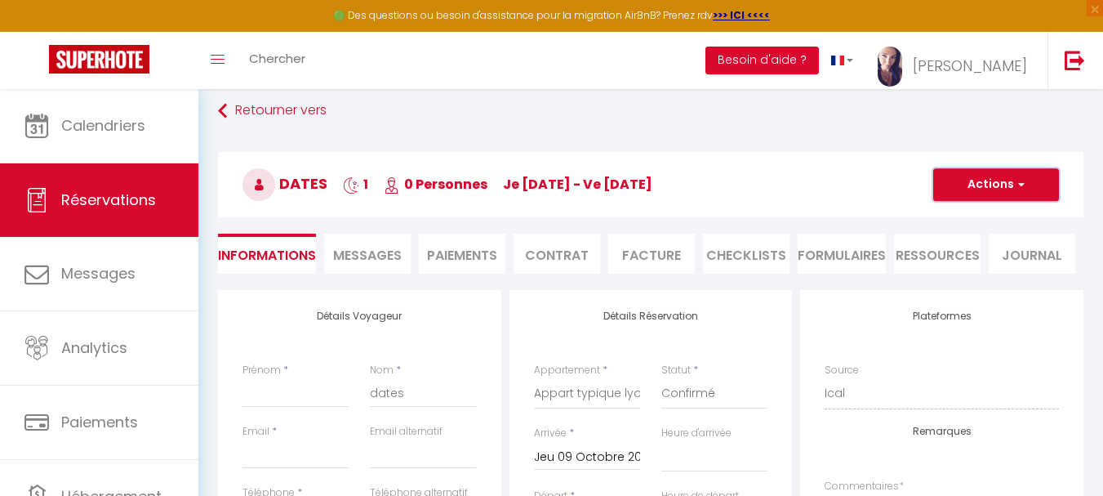
click at [1031, 185] on button "Actions" at bounding box center [997, 184] width 126 height 33
click at [996, 265] on link "Supprimer" at bounding box center [980, 262] width 129 height 21
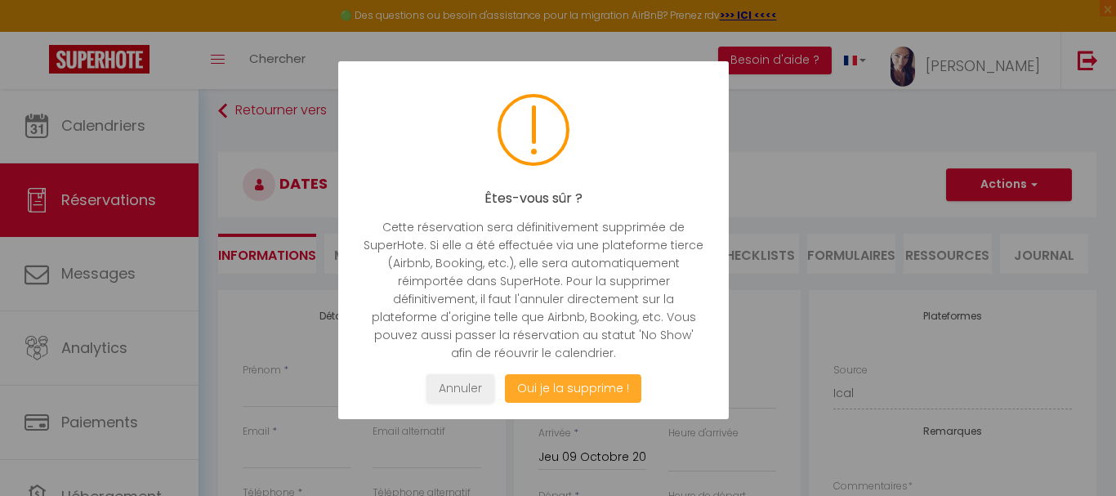
click at [602, 381] on button "Oui je la supprime !" at bounding box center [573, 388] width 136 height 29
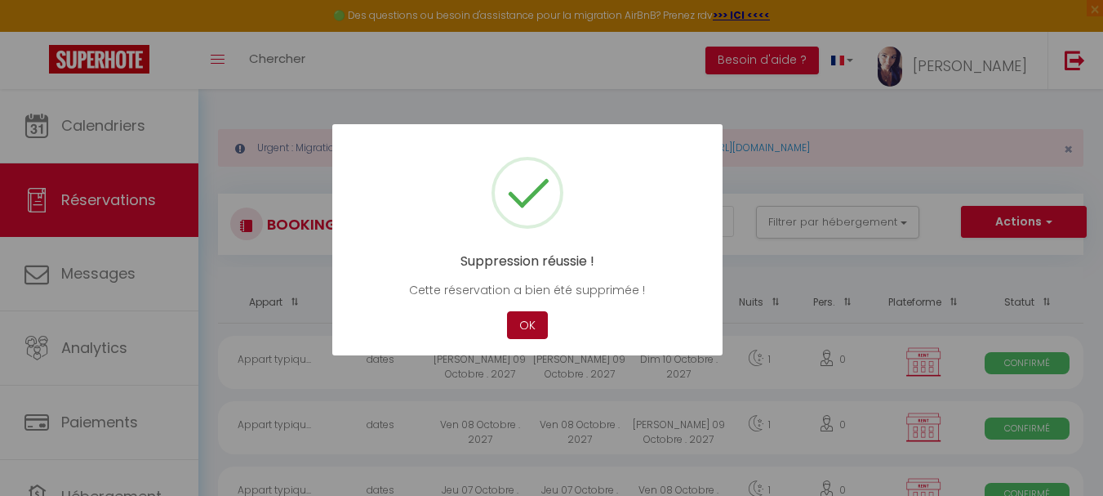
click at [529, 324] on button "OK" at bounding box center [527, 325] width 41 height 29
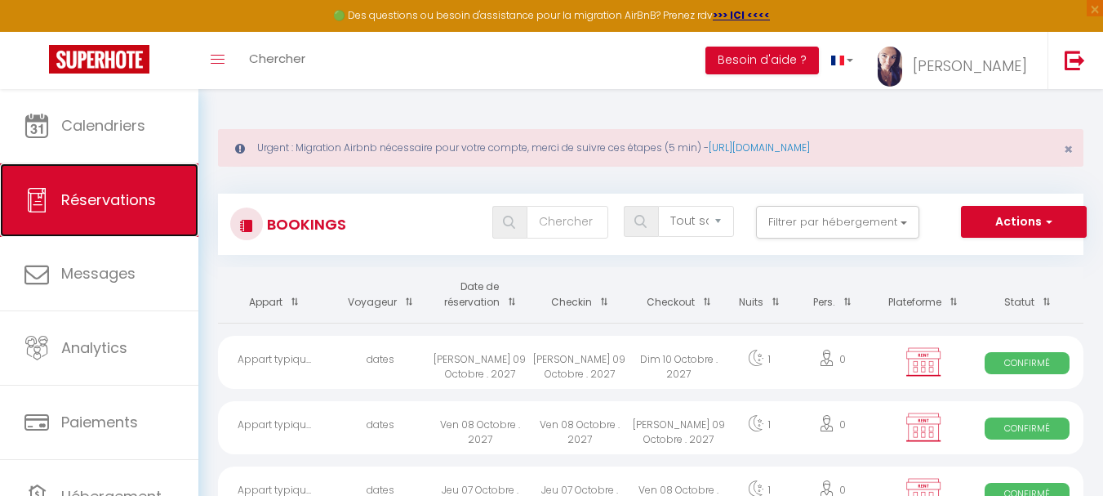
click at [114, 198] on span "Réservations" at bounding box center [108, 199] width 95 height 20
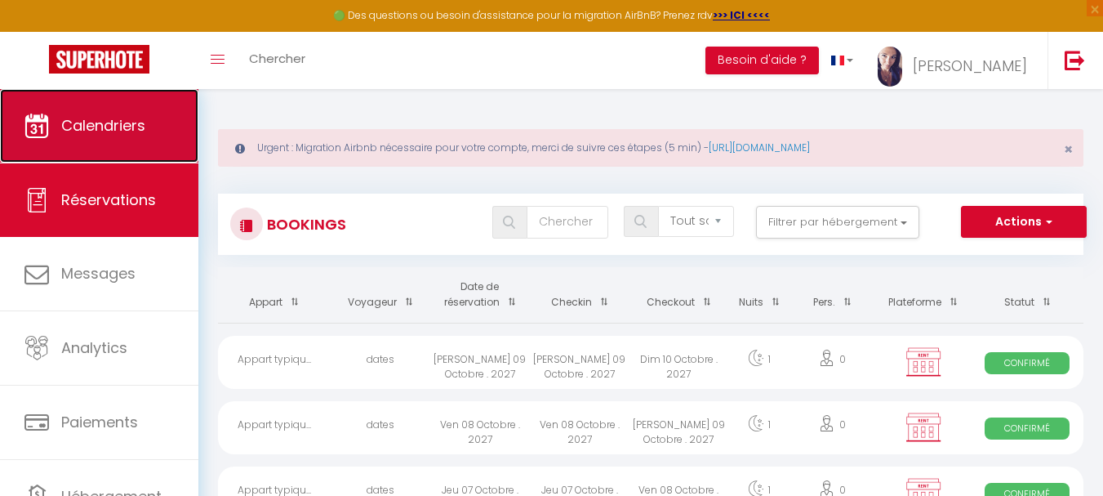
click at [113, 134] on span "Calendriers" at bounding box center [103, 125] width 84 height 20
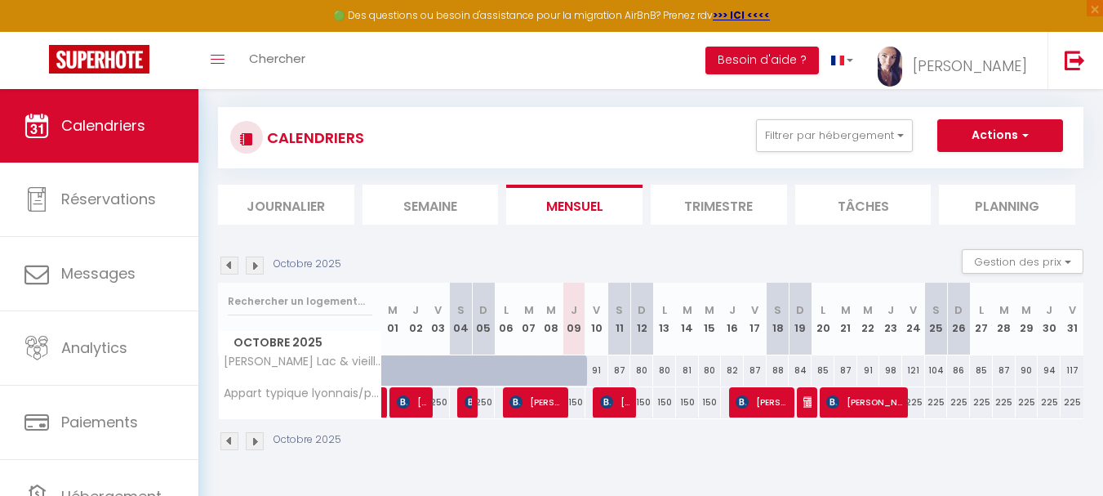
scroll to position [89, 0]
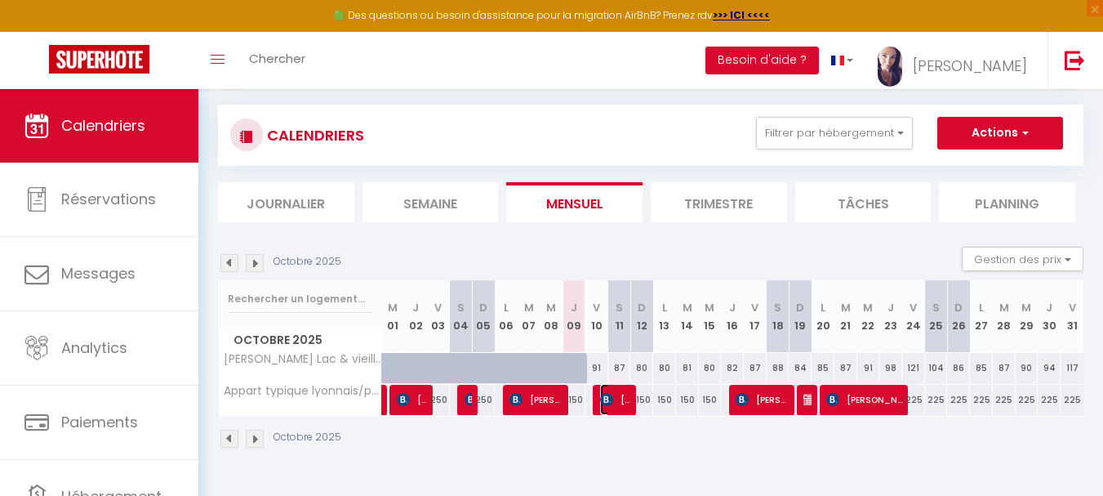
click at [625, 406] on span "[PERSON_NAME]" at bounding box center [615, 399] width 30 height 31
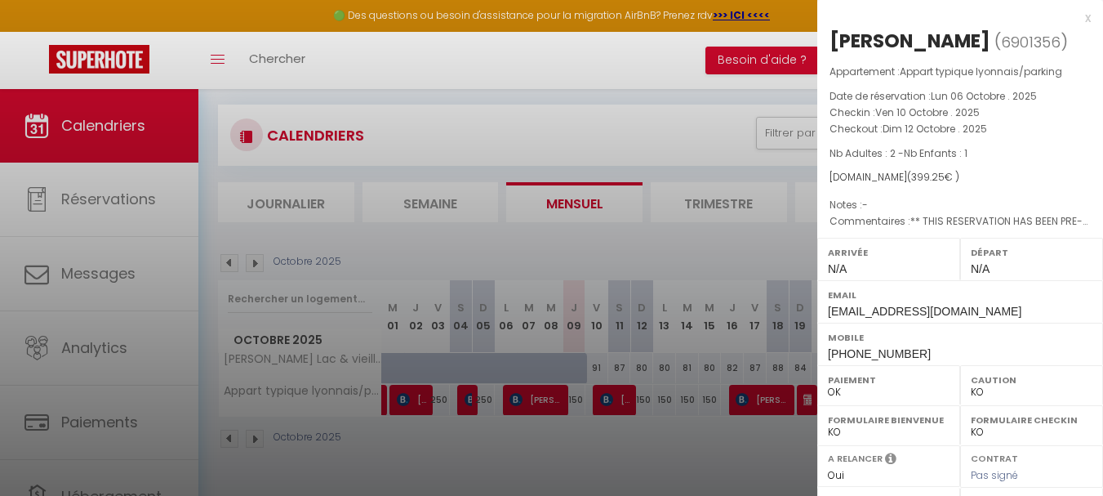
click at [677, 466] on div at bounding box center [551, 248] width 1103 height 496
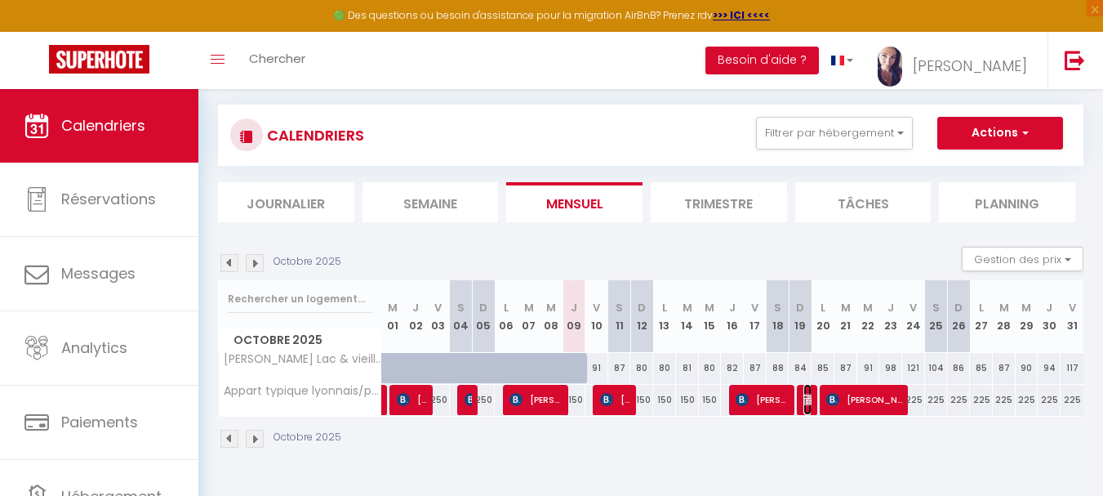
click at [809, 404] on img at bounding box center [810, 399] width 13 height 13
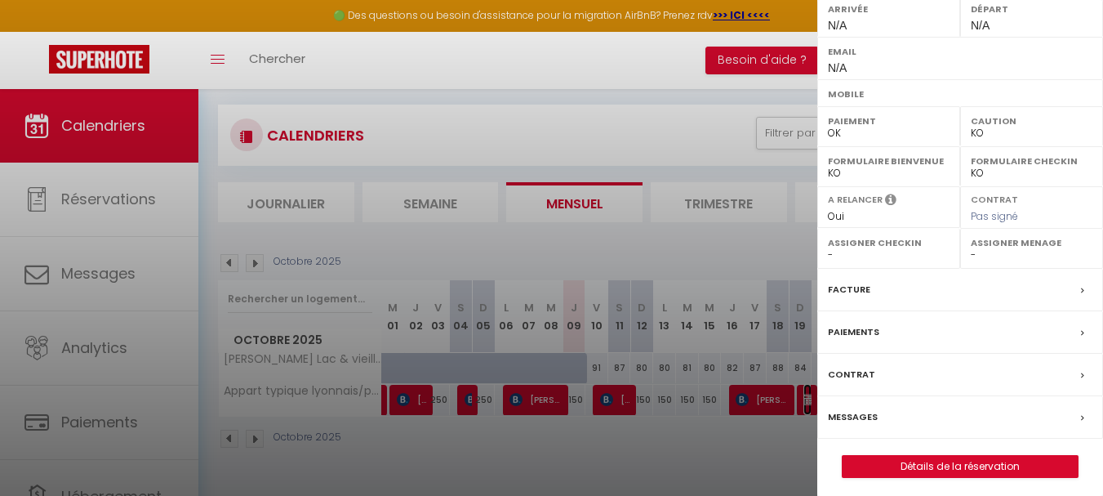
scroll to position [250, 0]
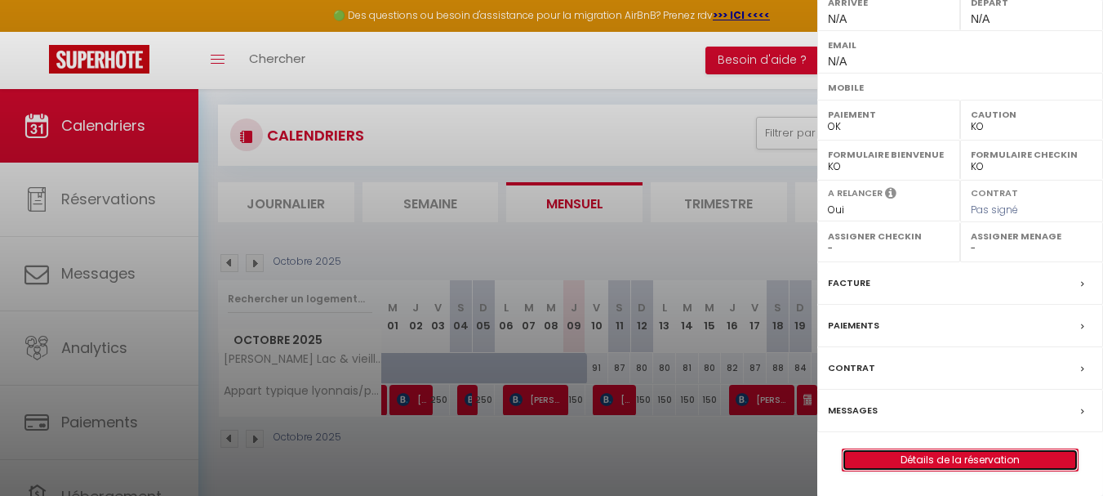
click at [989, 463] on link "Détails de la réservation" at bounding box center [960, 459] width 235 height 21
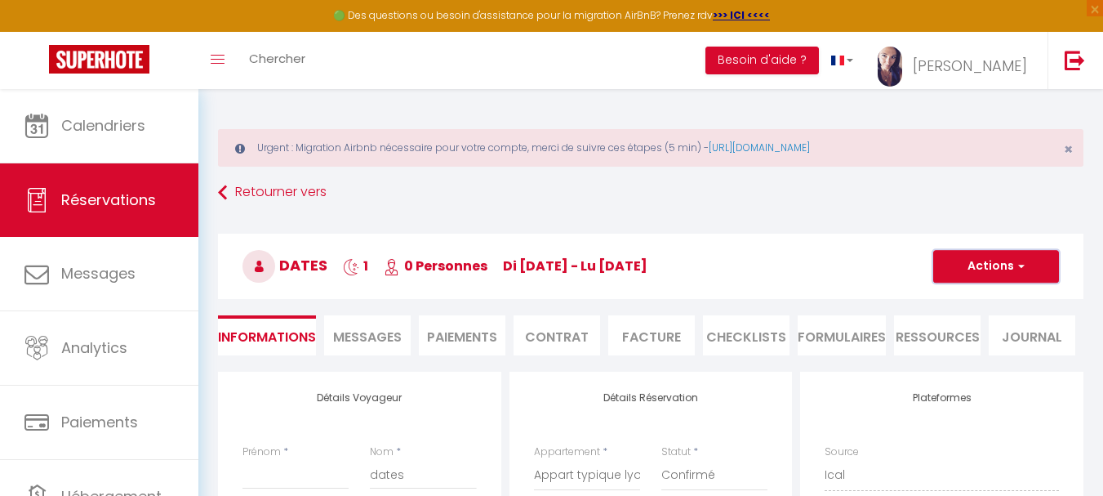
click at [984, 273] on button "Actions" at bounding box center [997, 266] width 126 height 33
click at [968, 346] on link "Supprimer" at bounding box center [980, 344] width 129 height 21
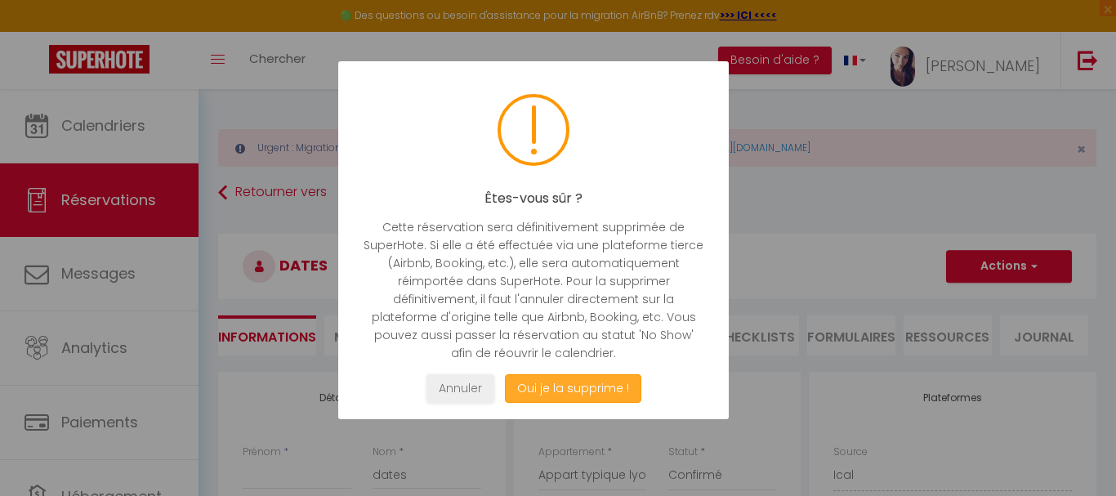
click at [599, 396] on button "Oui je la supprime !" at bounding box center [573, 388] width 136 height 29
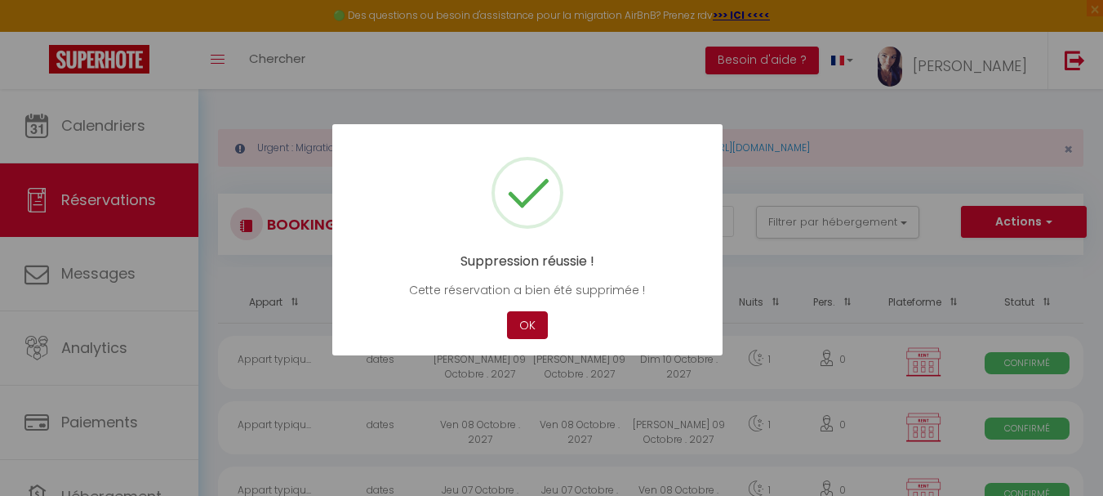
click at [528, 325] on button "OK" at bounding box center [527, 325] width 41 height 29
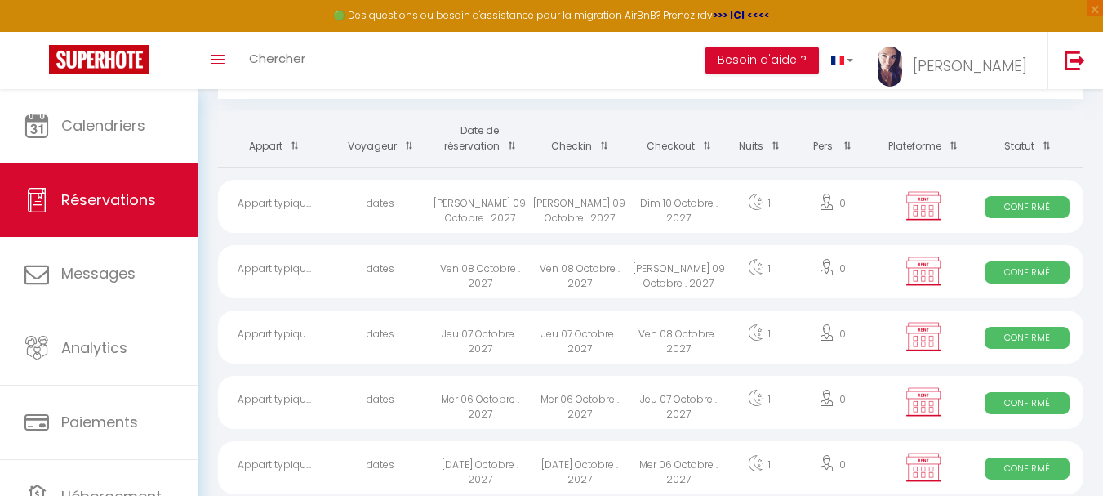
scroll to position [327, 0]
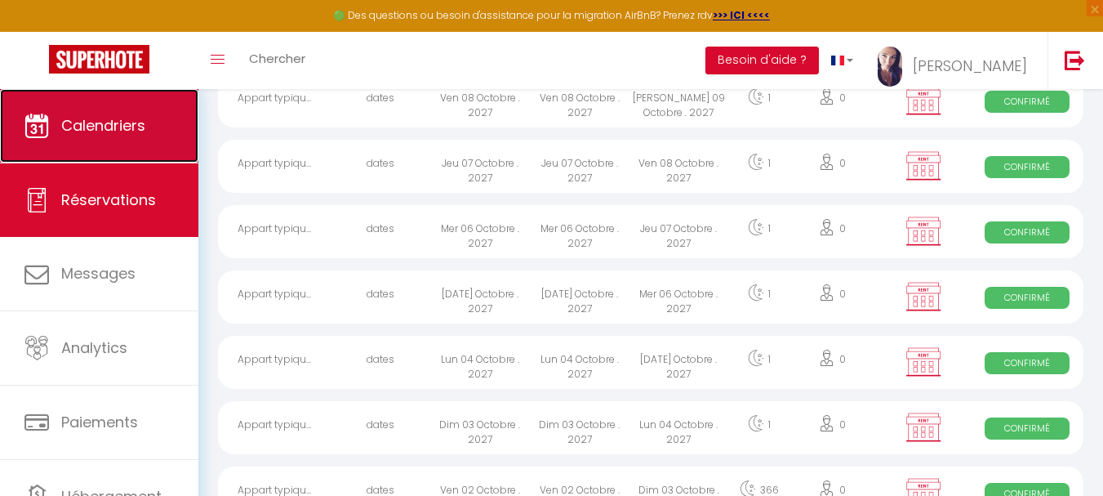
click at [127, 126] on span "Calendriers" at bounding box center [103, 125] width 84 height 20
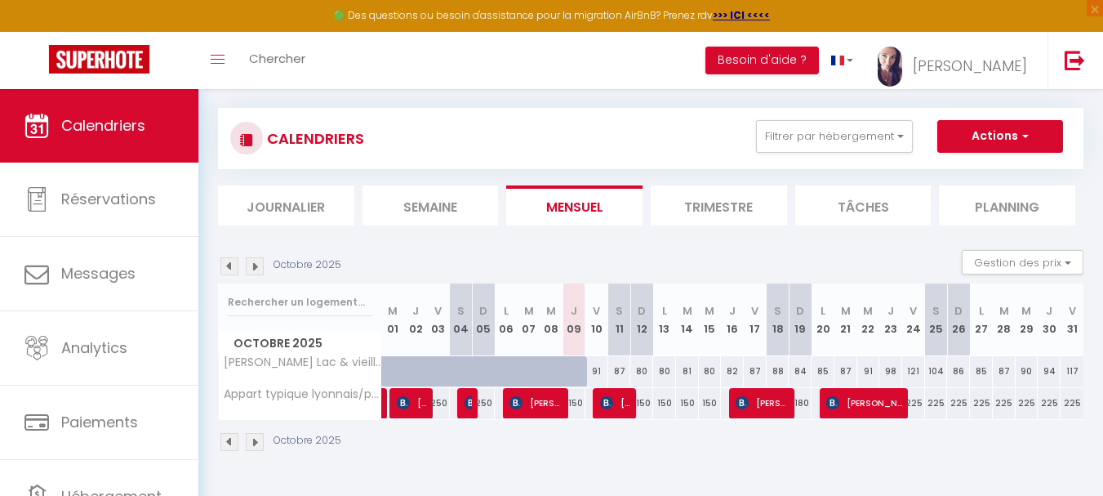
scroll to position [89, 0]
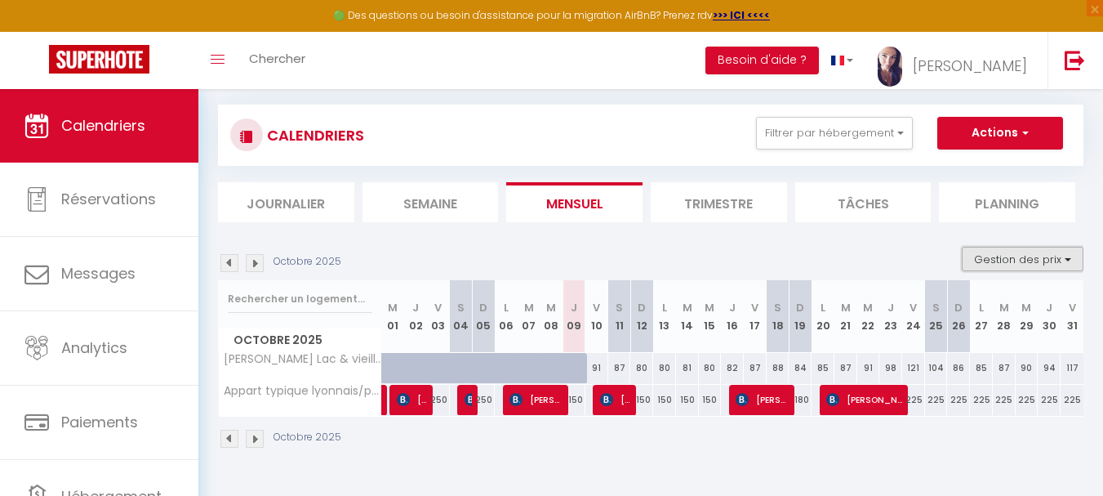
click at [1044, 261] on button "Gestion des prix" at bounding box center [1023, 259] width 122 height 25
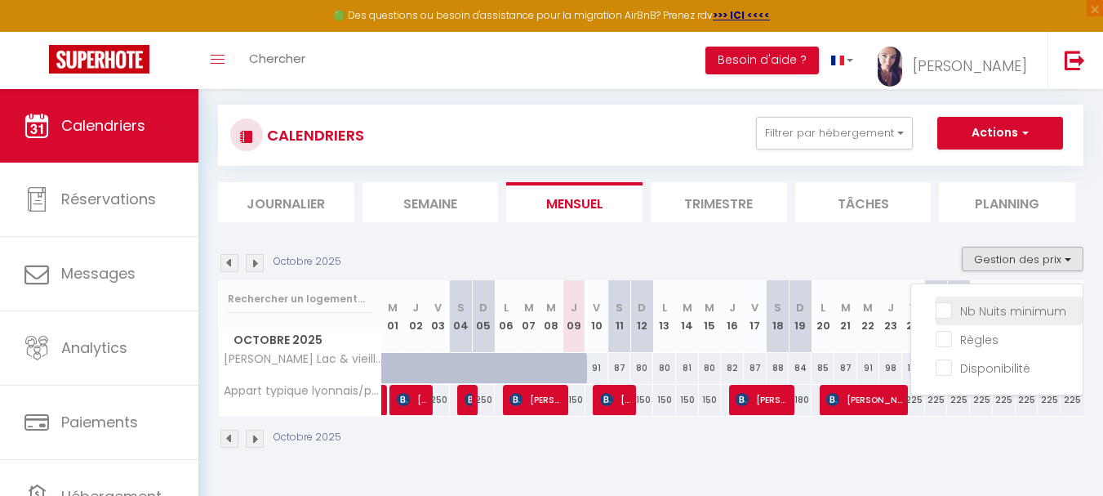
click at [945, 308] on input "Nb Nuits minimum" at bounding box center [1009, 309] width 147 height 16
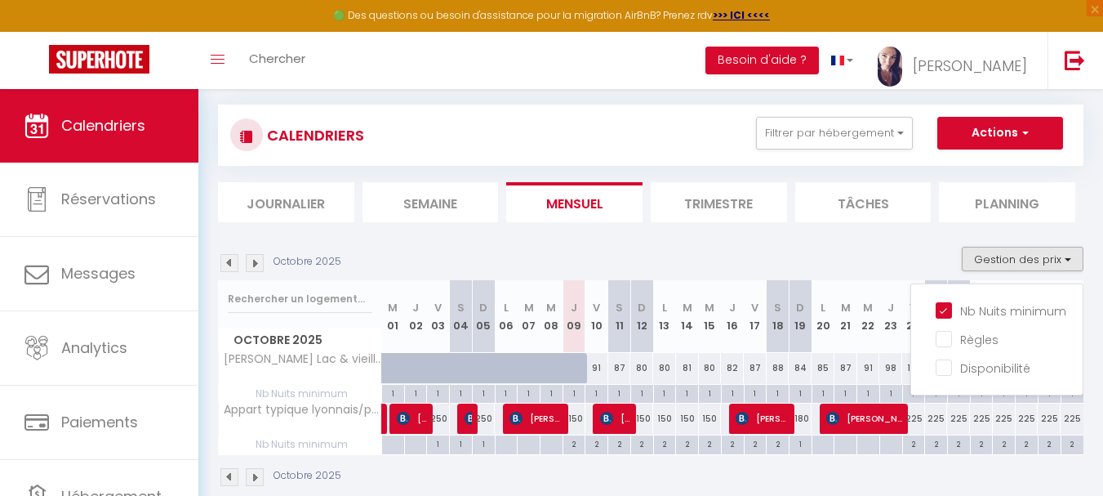
click at [802, 446] on div "1" at bounding box center [801, 443] width 22 height 16
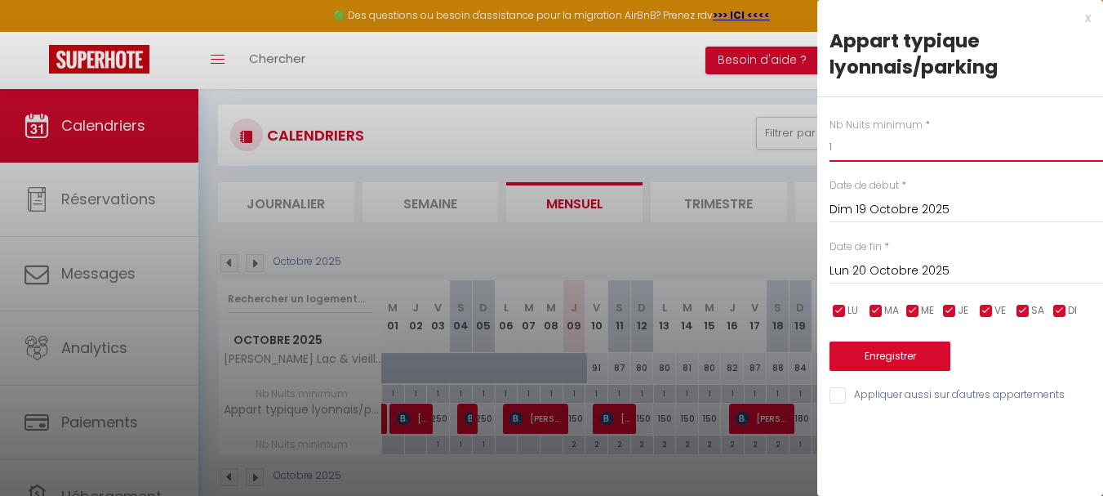
click at [871, 149] on input "1" at bounding box center [967, 146] width 274 height 29
click at [893, 354] on button "Enregistrer" at bounding box center [890, 355] width 121 height 29
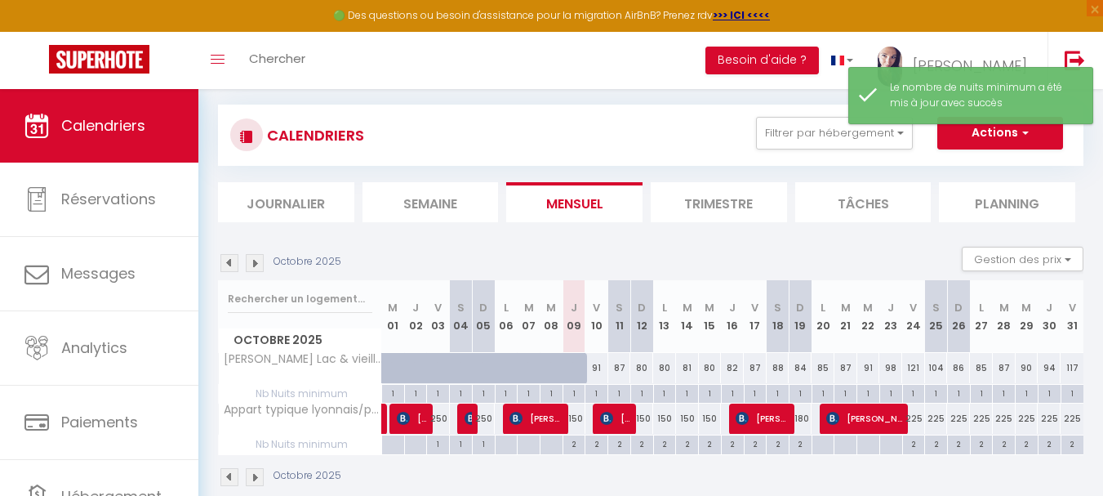
scroll to position [116, 0]
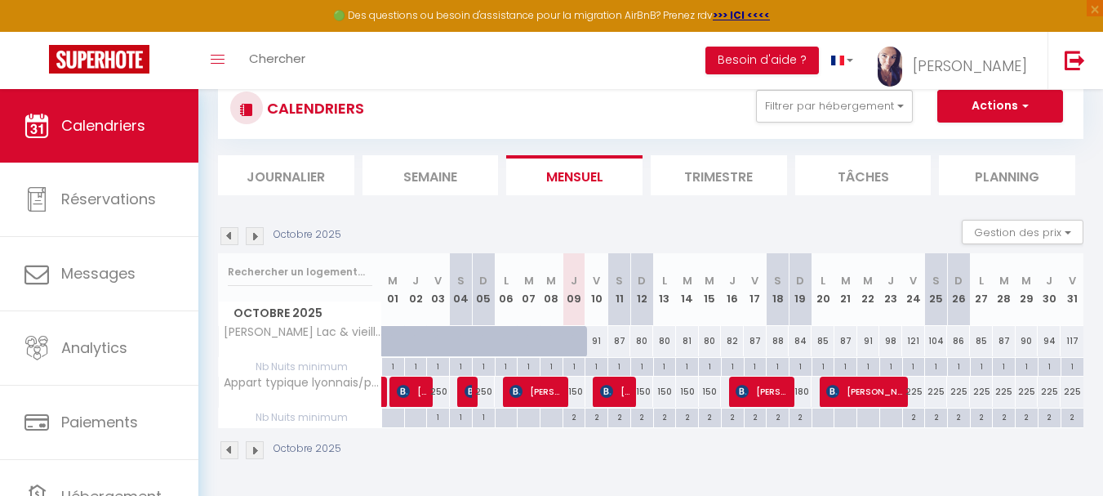
click at [256, 456] on img at bounding box center [255, 450] width 18 height 18
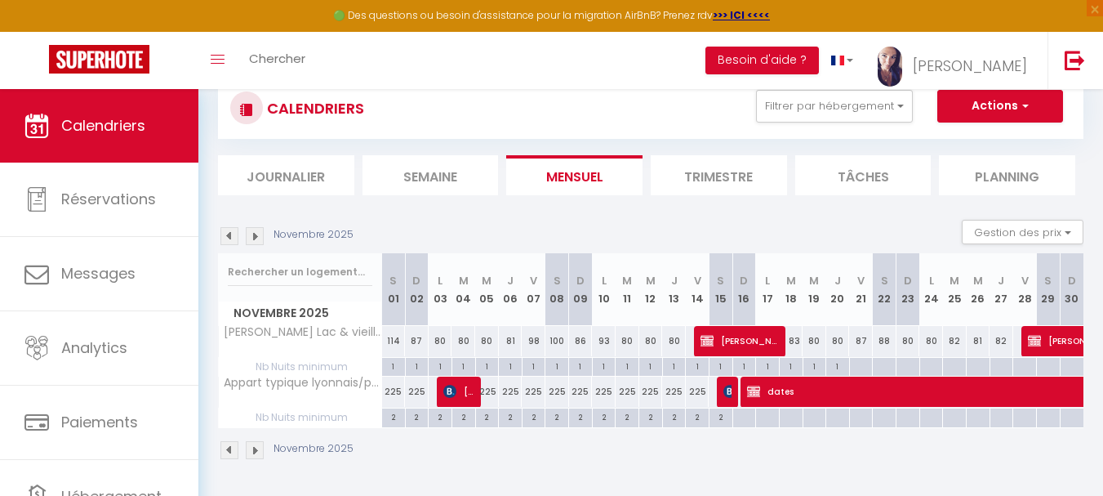
click at [230, 453] on img at bounding box center [230, 450] width 18 height 18
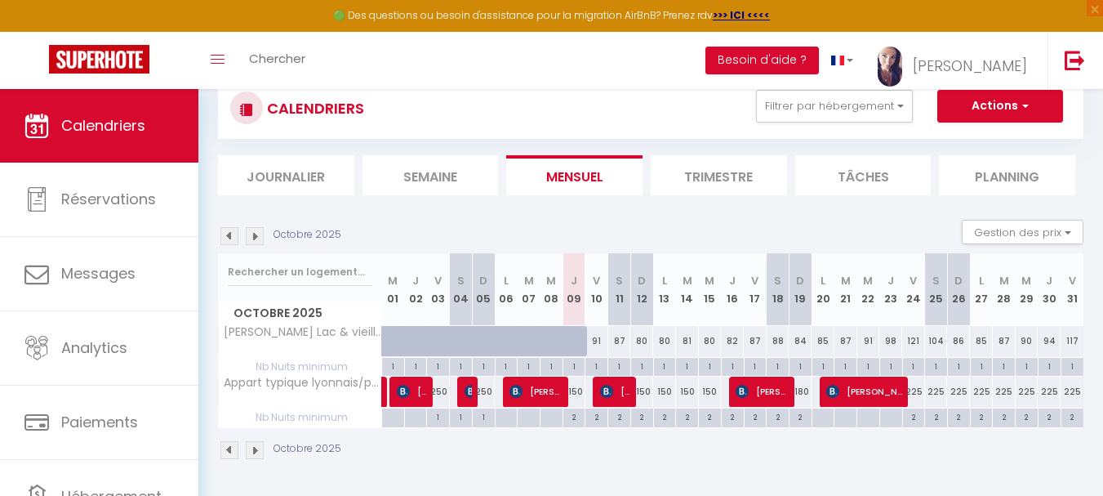
click at [256, 450] on img at bounding box center [255, 450] width 18 height 18
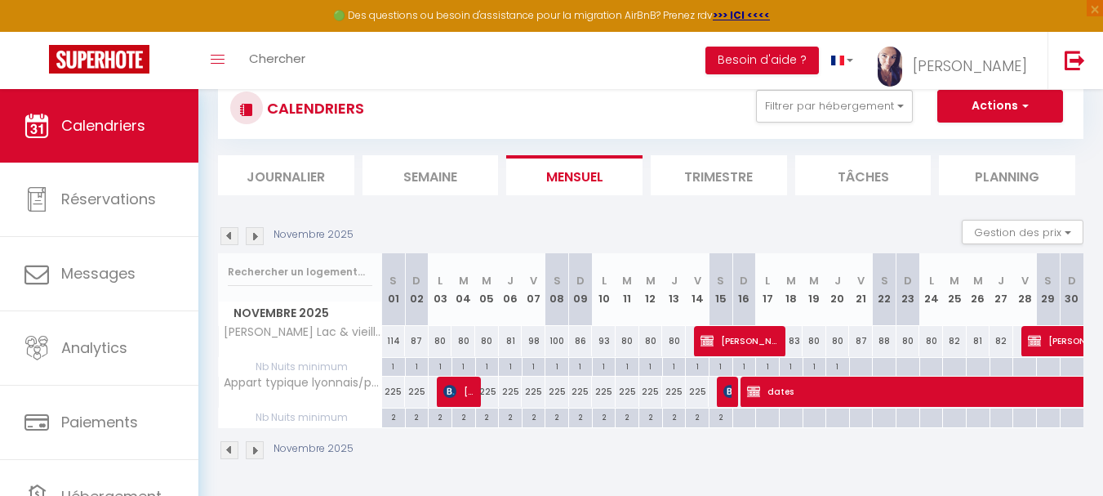
click at [230, 450] on img at bounding box center [230, 450] width 18 height 18
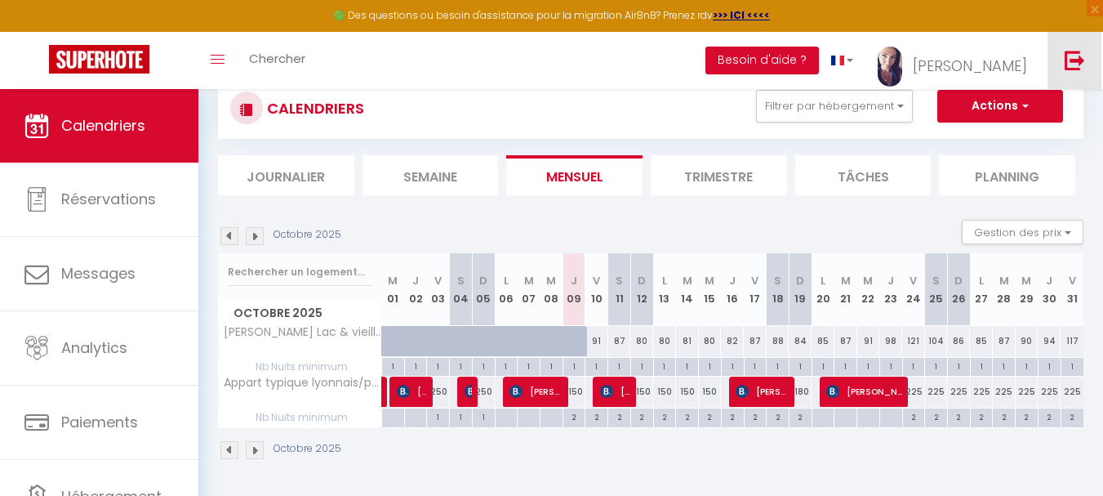
click at [1072, 51] on img at bounding box center [1075, 60] width 20 height 20
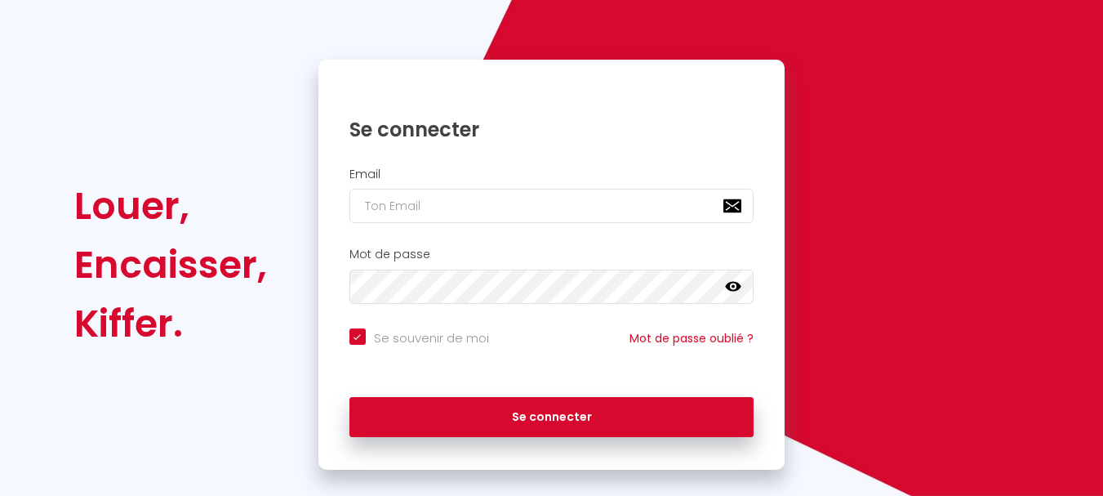
scroll to position [139, 0]
